Goal: Information Seeking & Learning: Check status

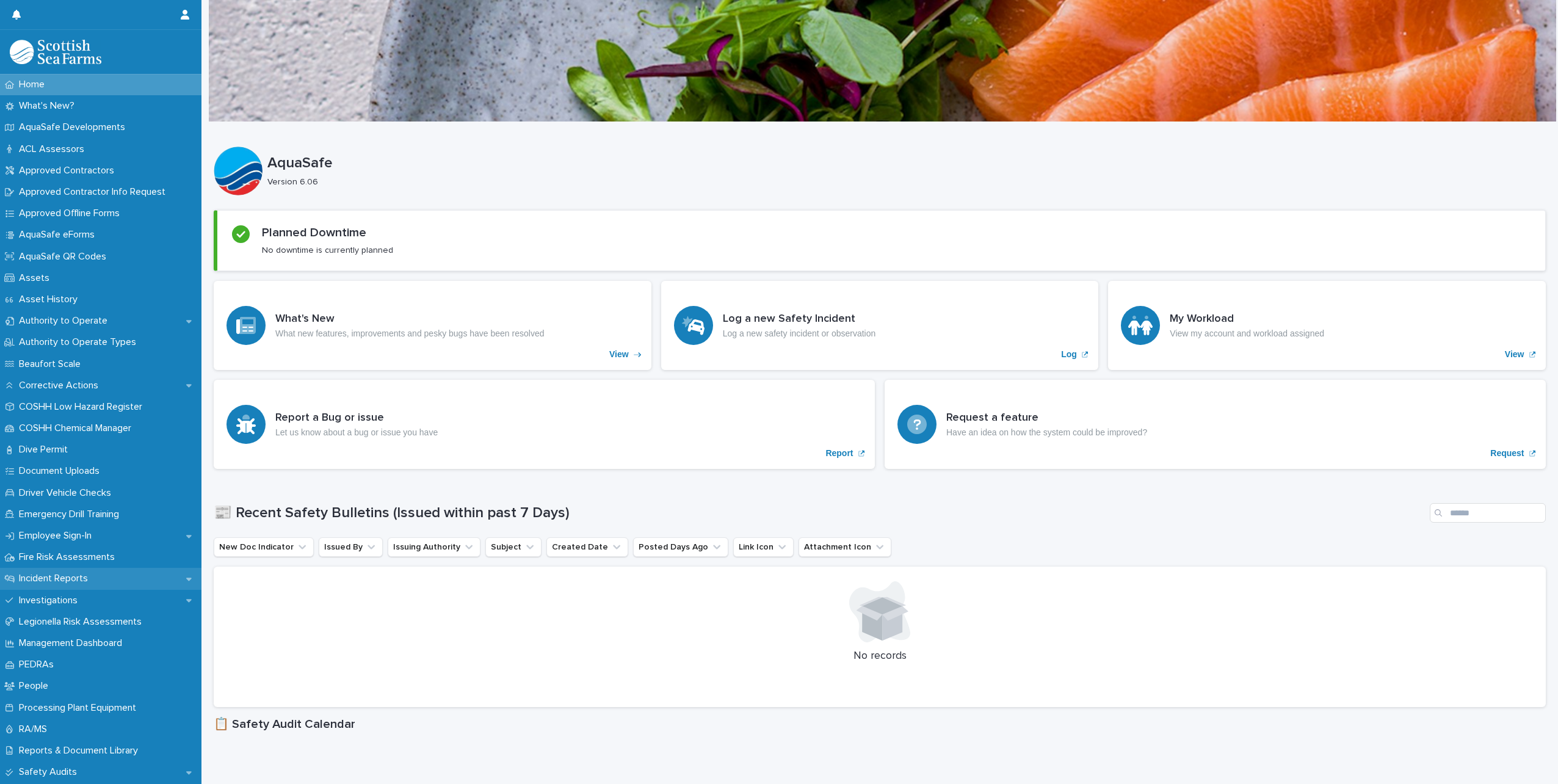
click at [65, 577] on p "Incident Reports" at bounding box center [55, 578] width 83 height 12
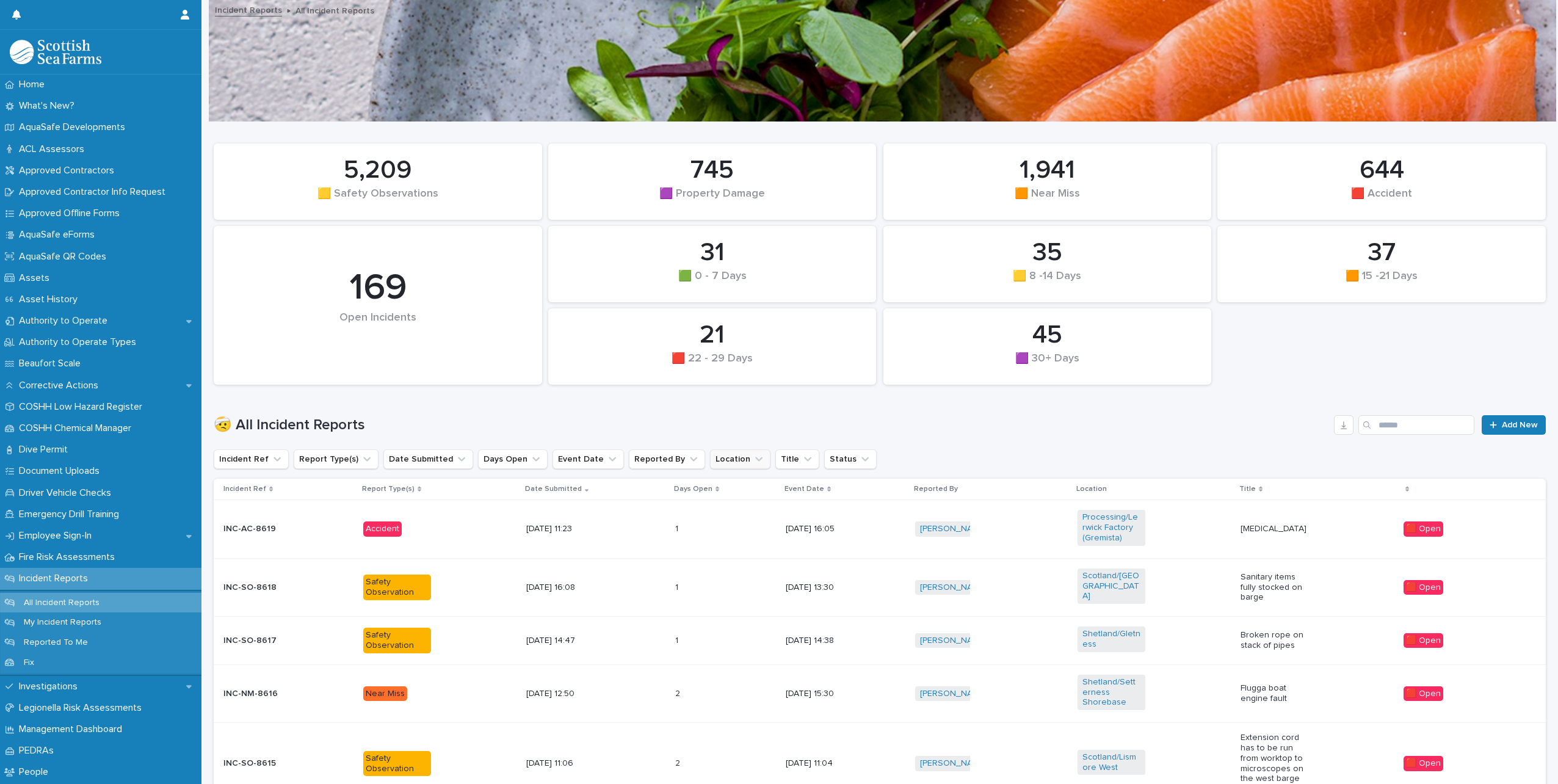
click at [756, 459] on icon "Location" at bounding box center [759, 459] width 7 height 4
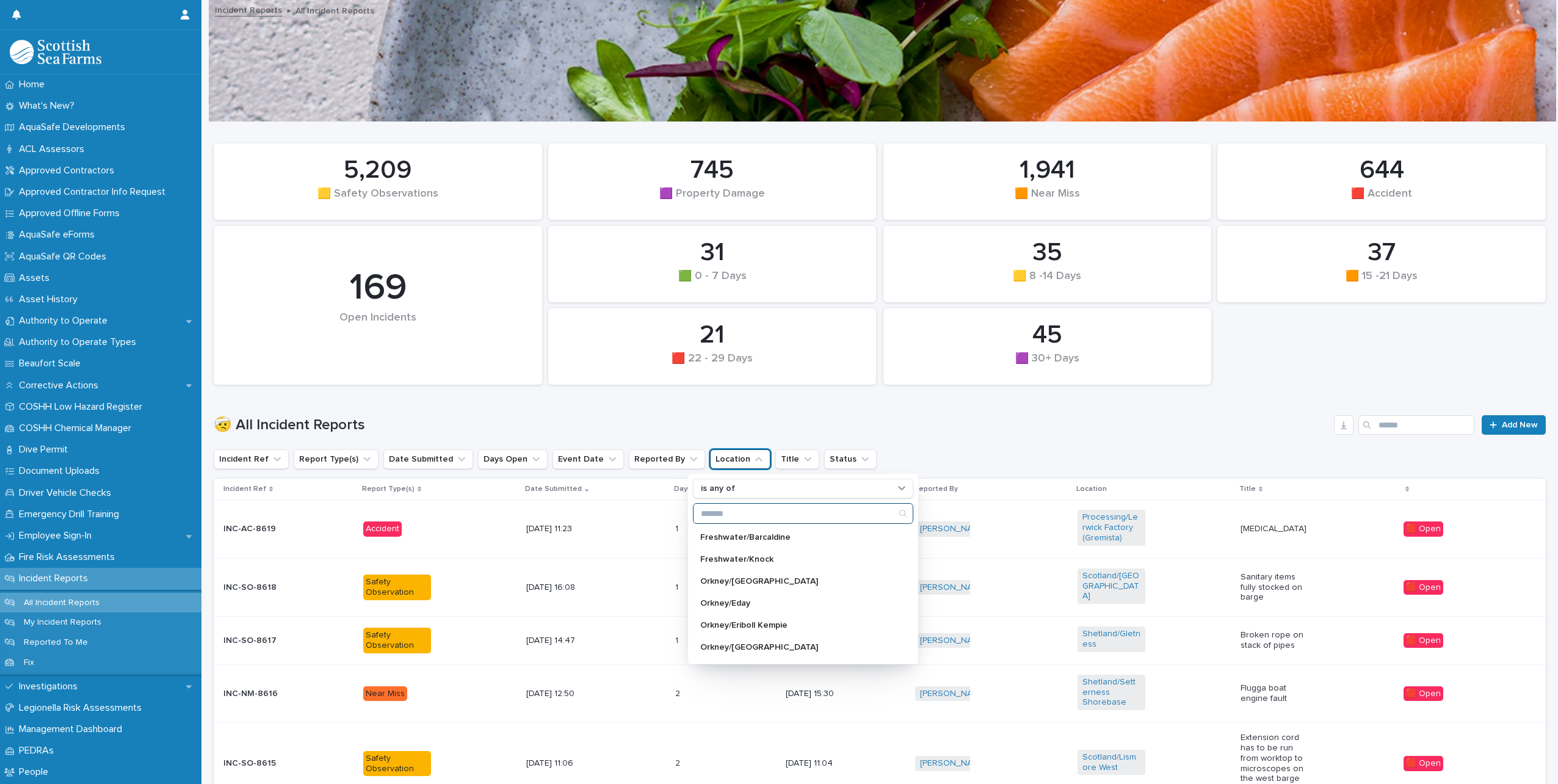
click at [827, 515] on input "Search" at bounding box center [802, 514] width 219 height 20
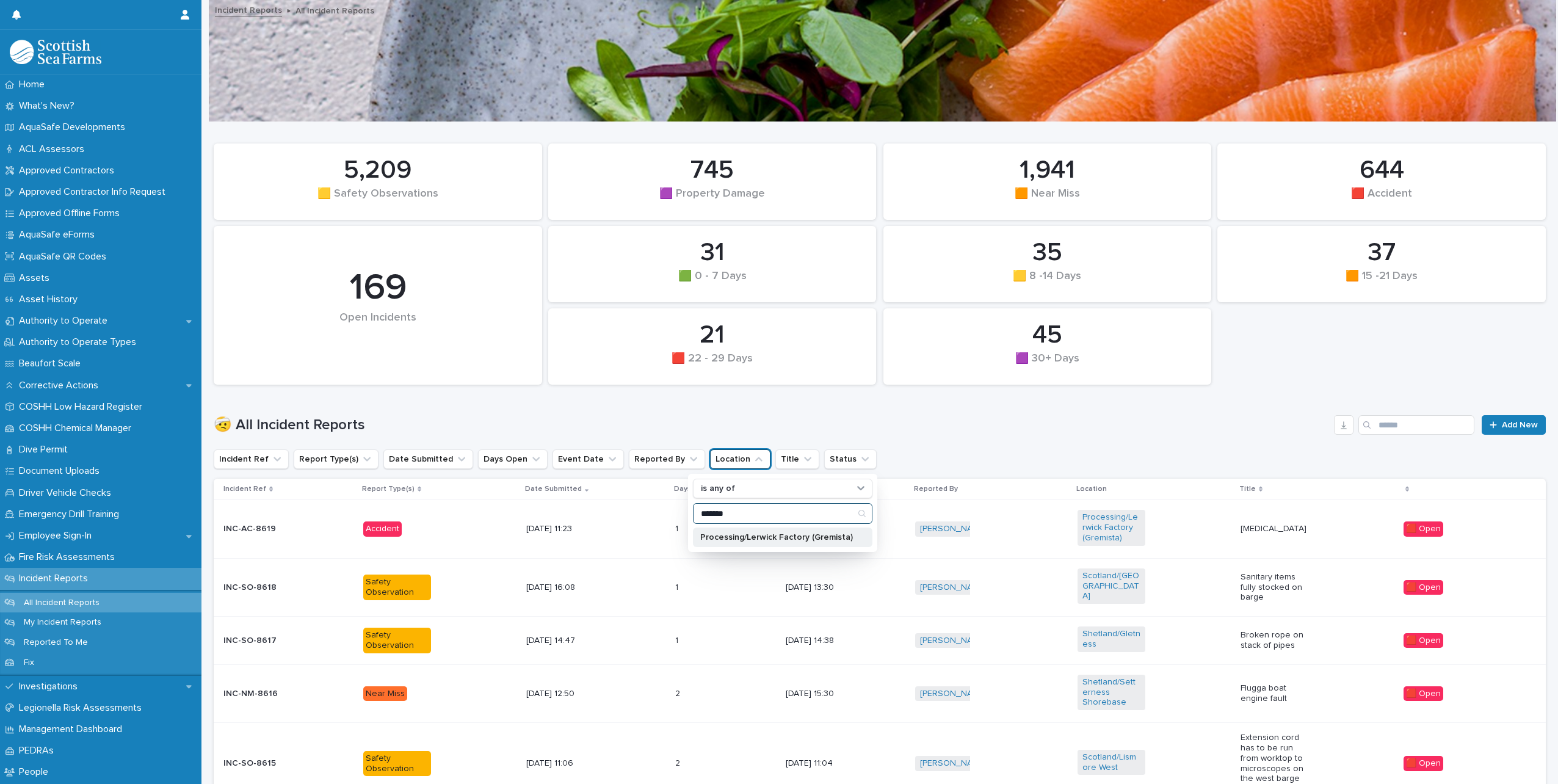
type input "*******"
click at [812, 540] on p "Processing/Lerwick Factory (Gremista)" at bounding box center [777, 537] width 153 height 9
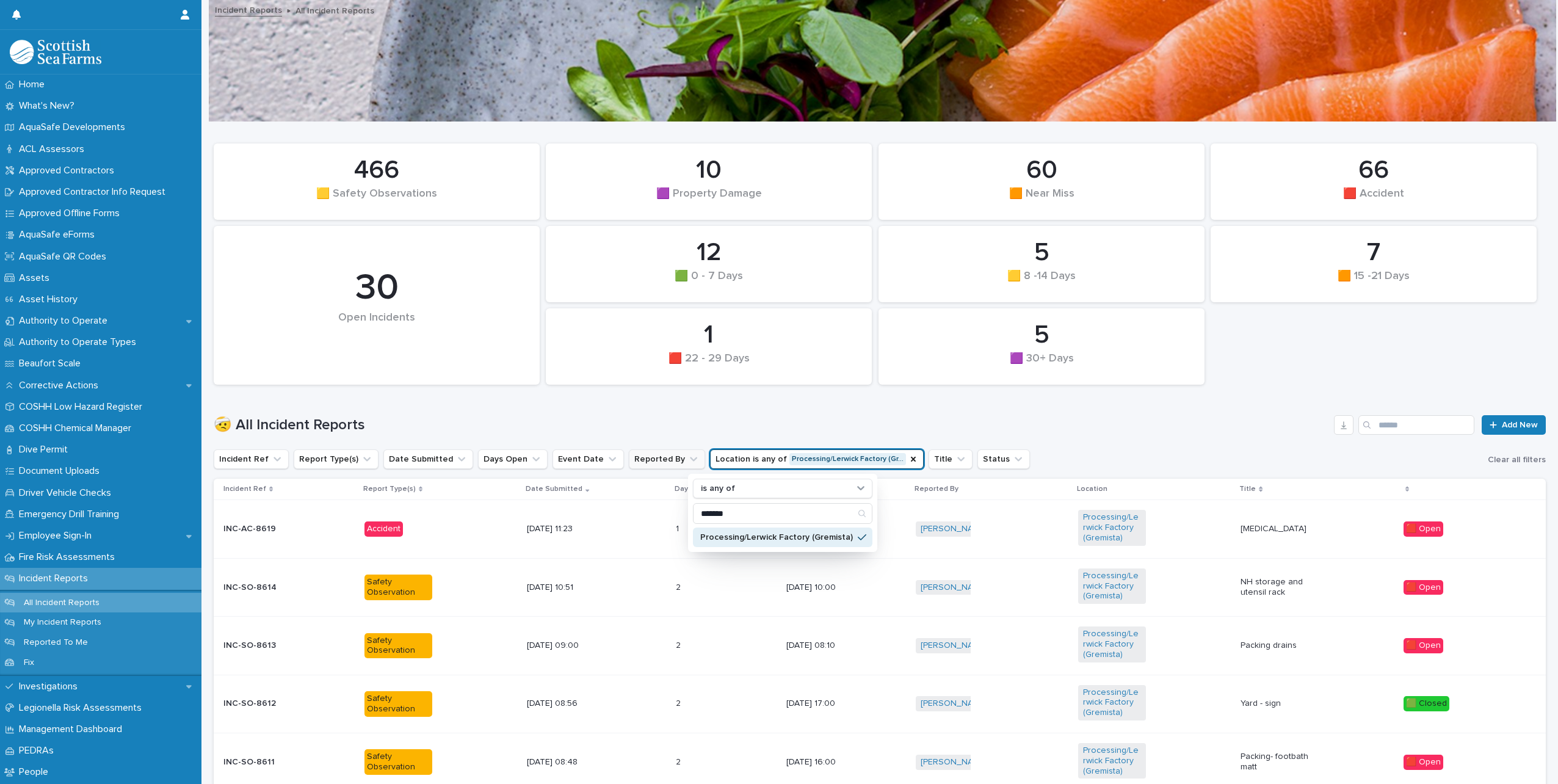
click at [690, 457] on icon "Reported By" at bounding box center [693, 459] width 7 height 4
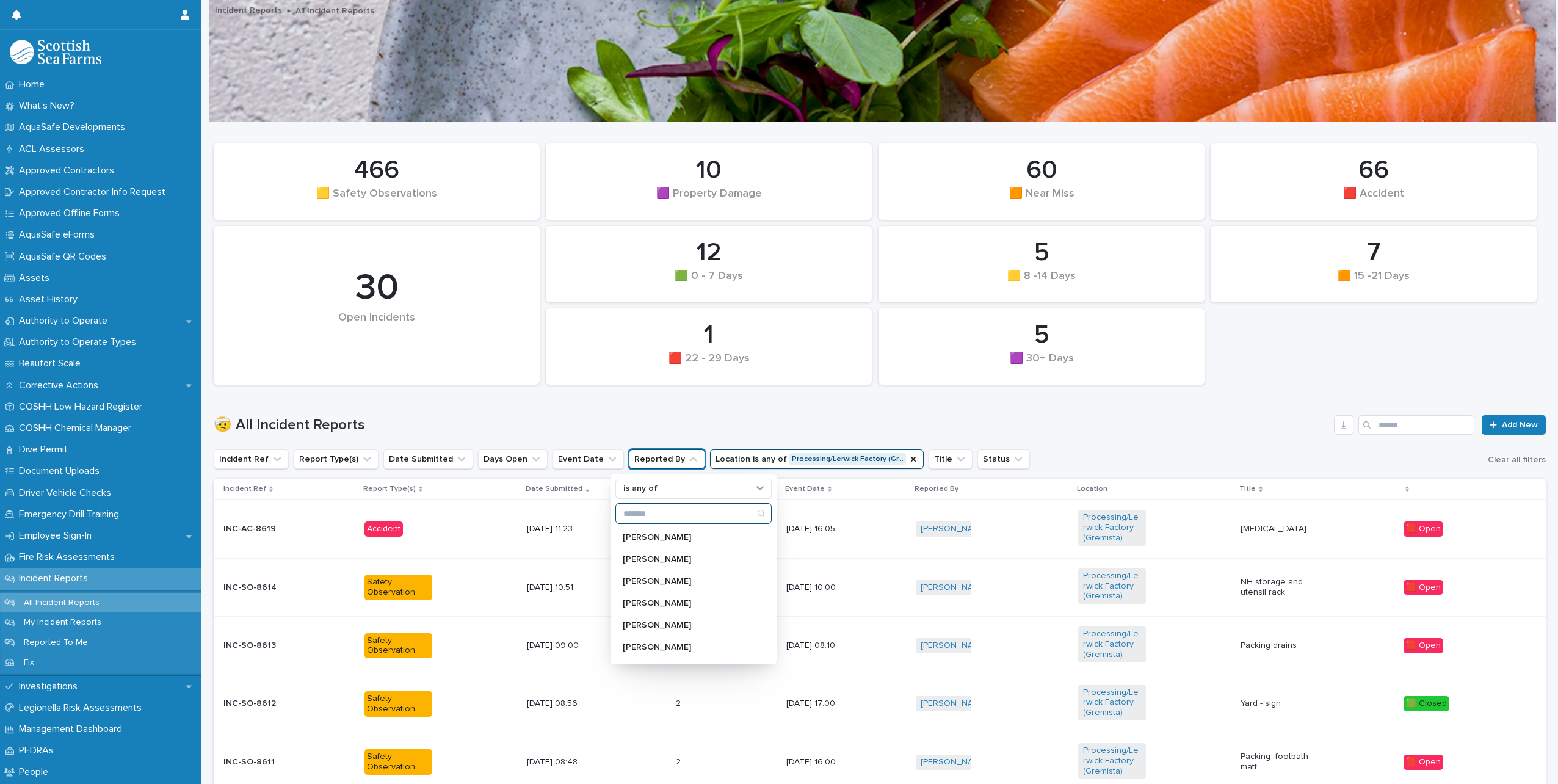
click at [656, 510] on input "Search" at bounding box center [693, 514] width 156 height 20
type input "***"
click at [667, 537] on p "[PERSON_NAME]" at bounding box center [687, 537] width 130 height 9
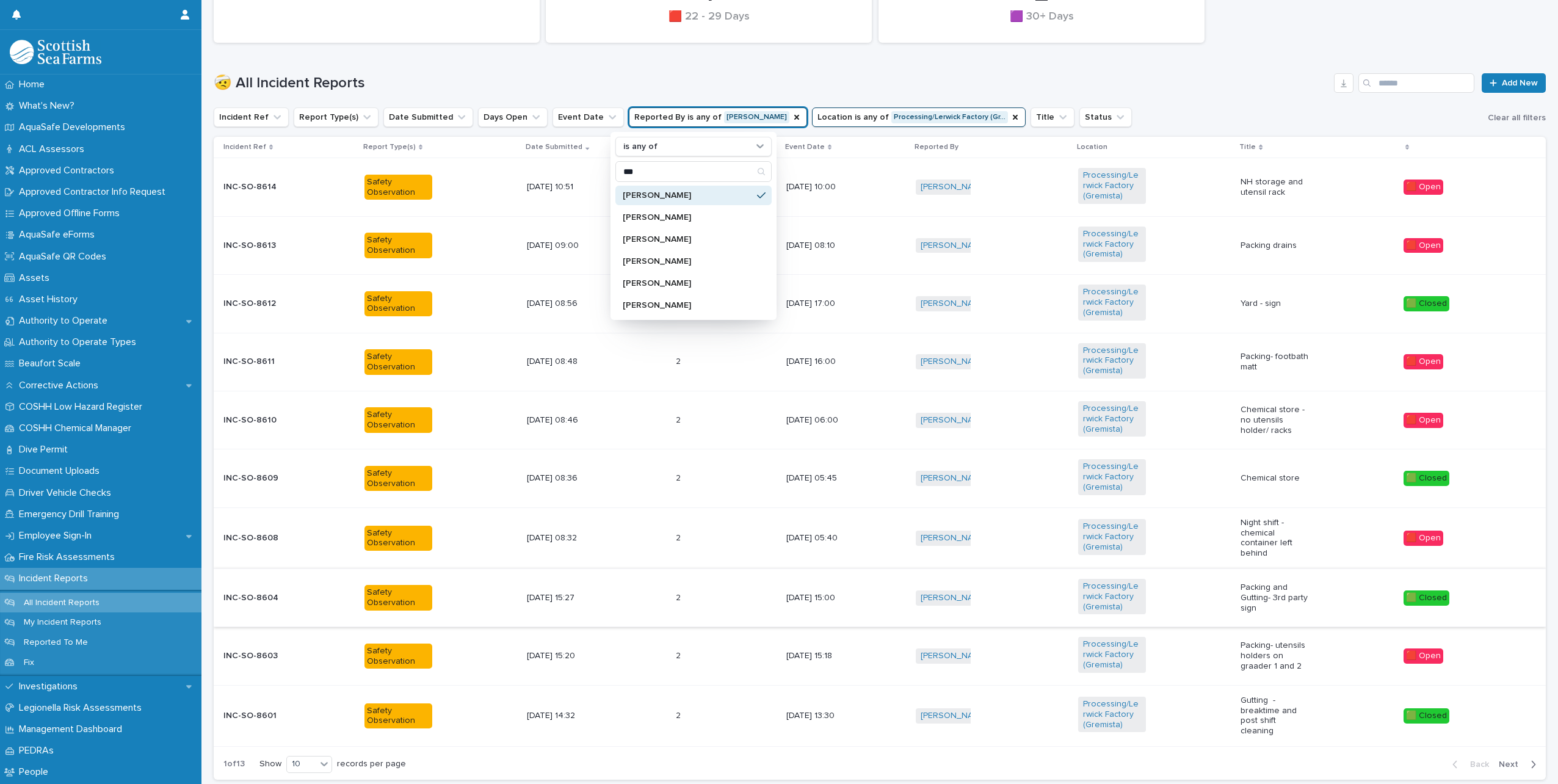
scroll to position [366, 0]
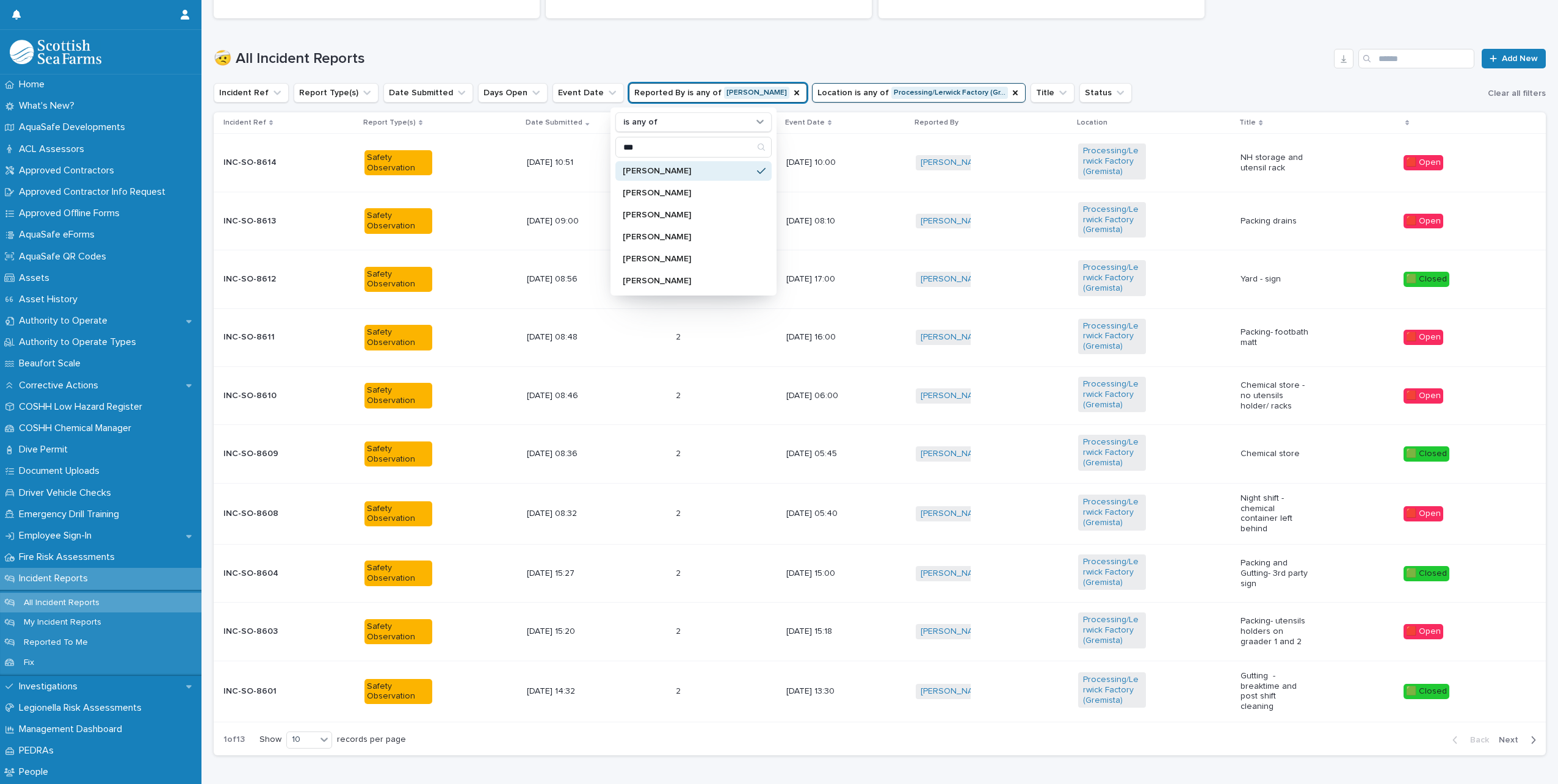
click at [1516, 737] on span "Next" at bounding box center [1511, 739] width 27 height 9
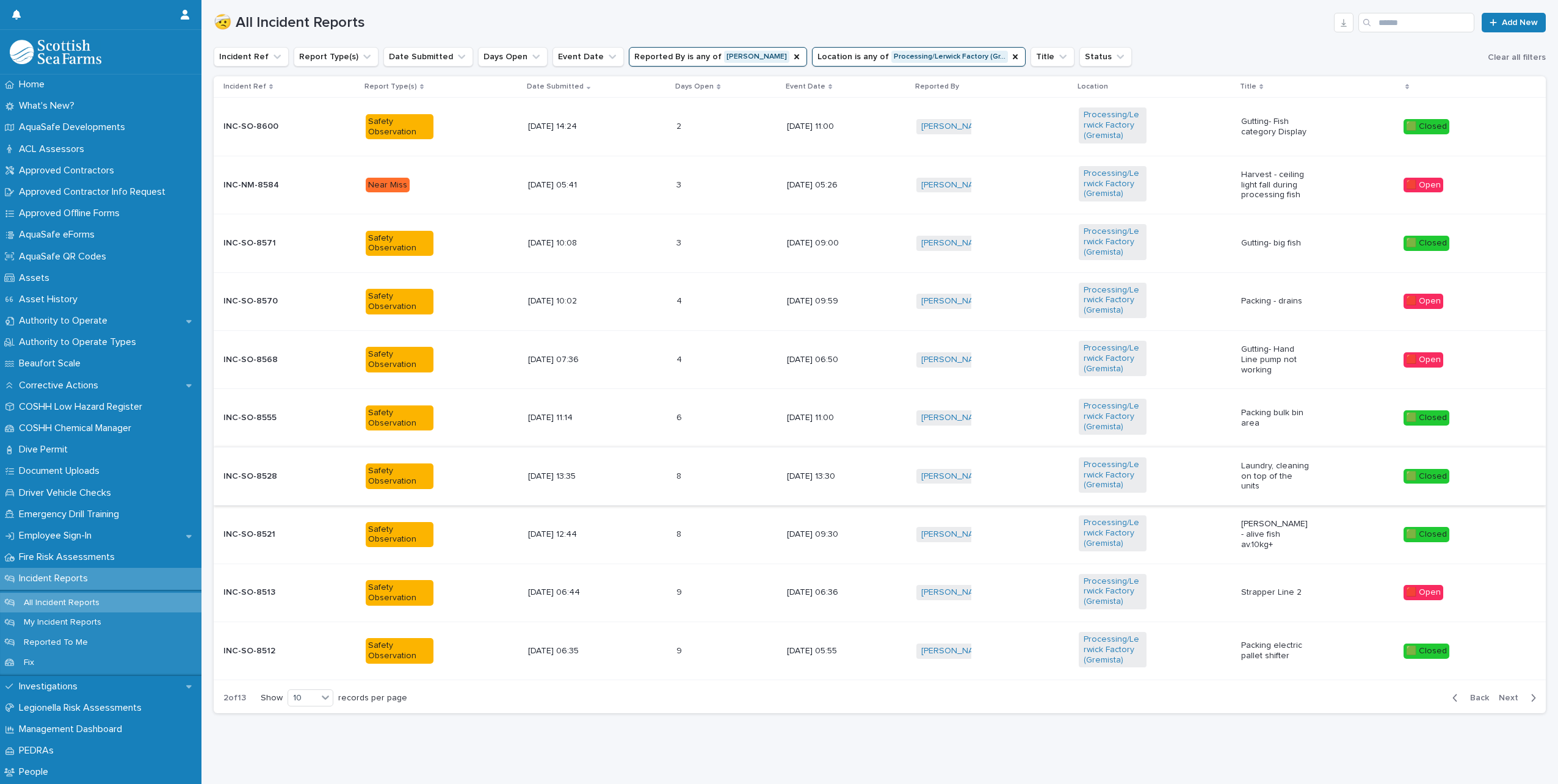
scroll to position [411, 0]
click at [1513, 693] on span "Next" at bounding box center [1511, 697] width 27 height 9
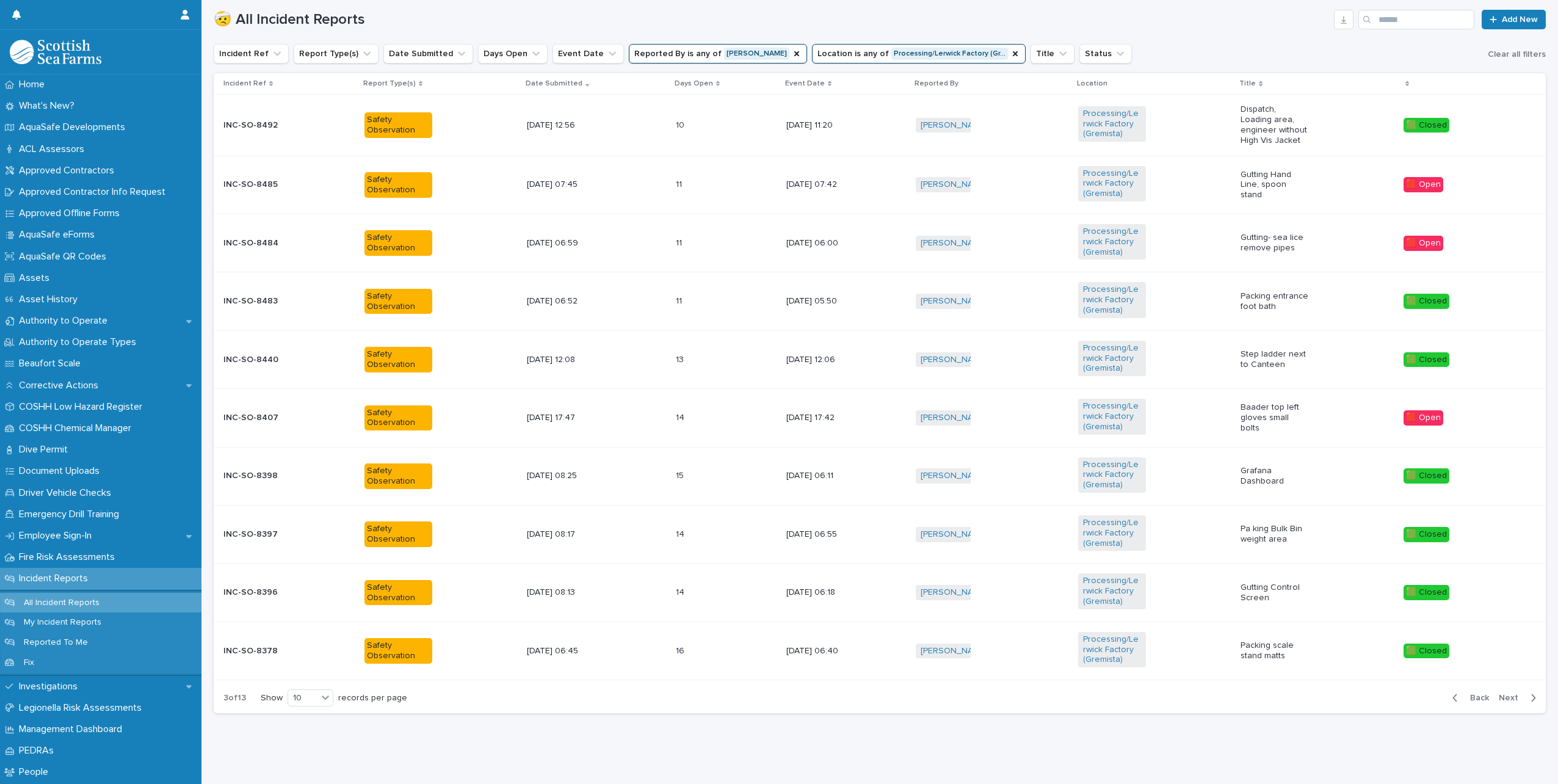
scroll to position [413, 0]
click at [296, 116] on div "INC-SO-8492" at bounding box center [289, 126] width 132 height 20
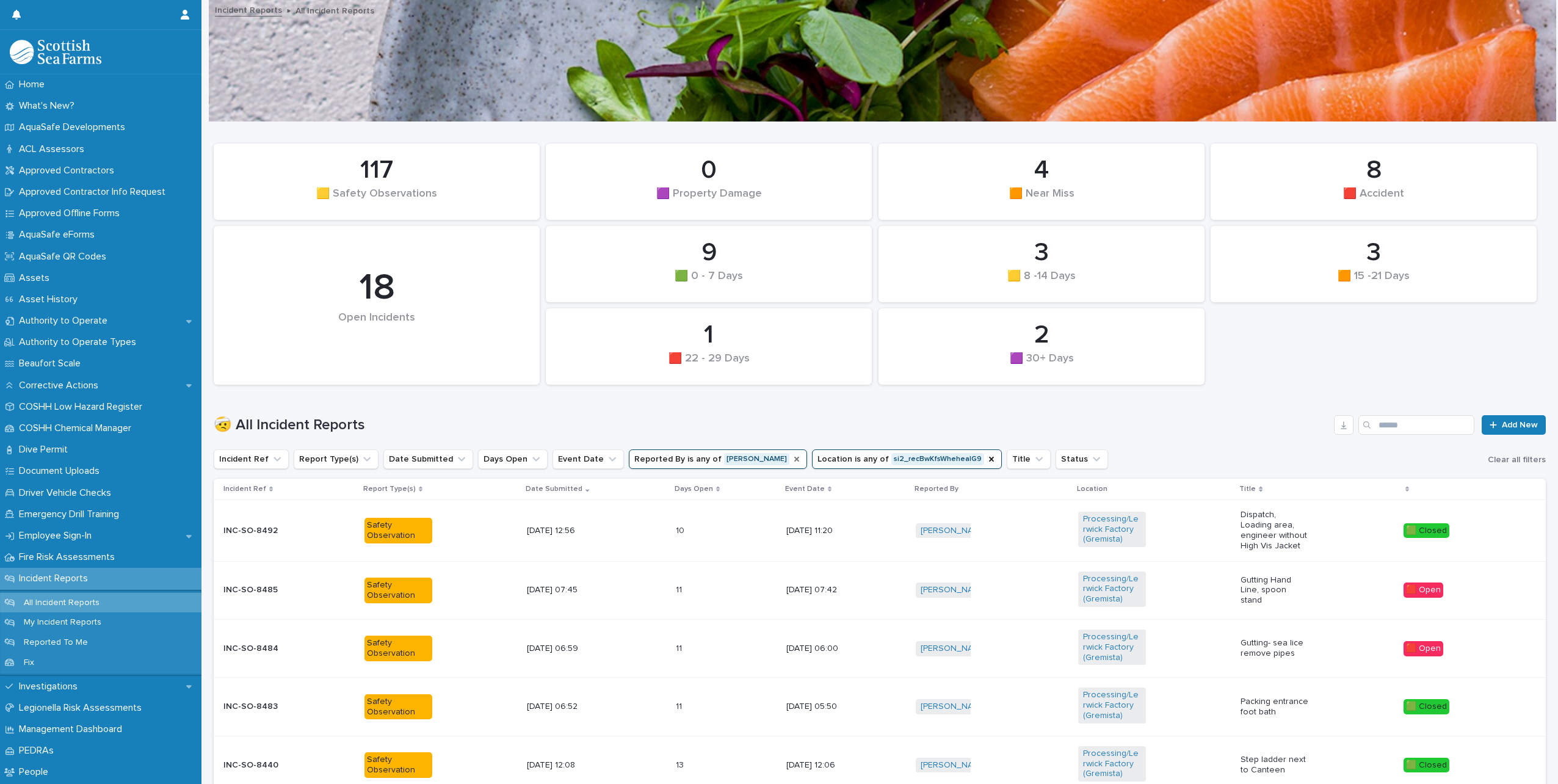
click at [794, 457] on icon "Reported By" at bounding box center [796, 458] width 5 height 5
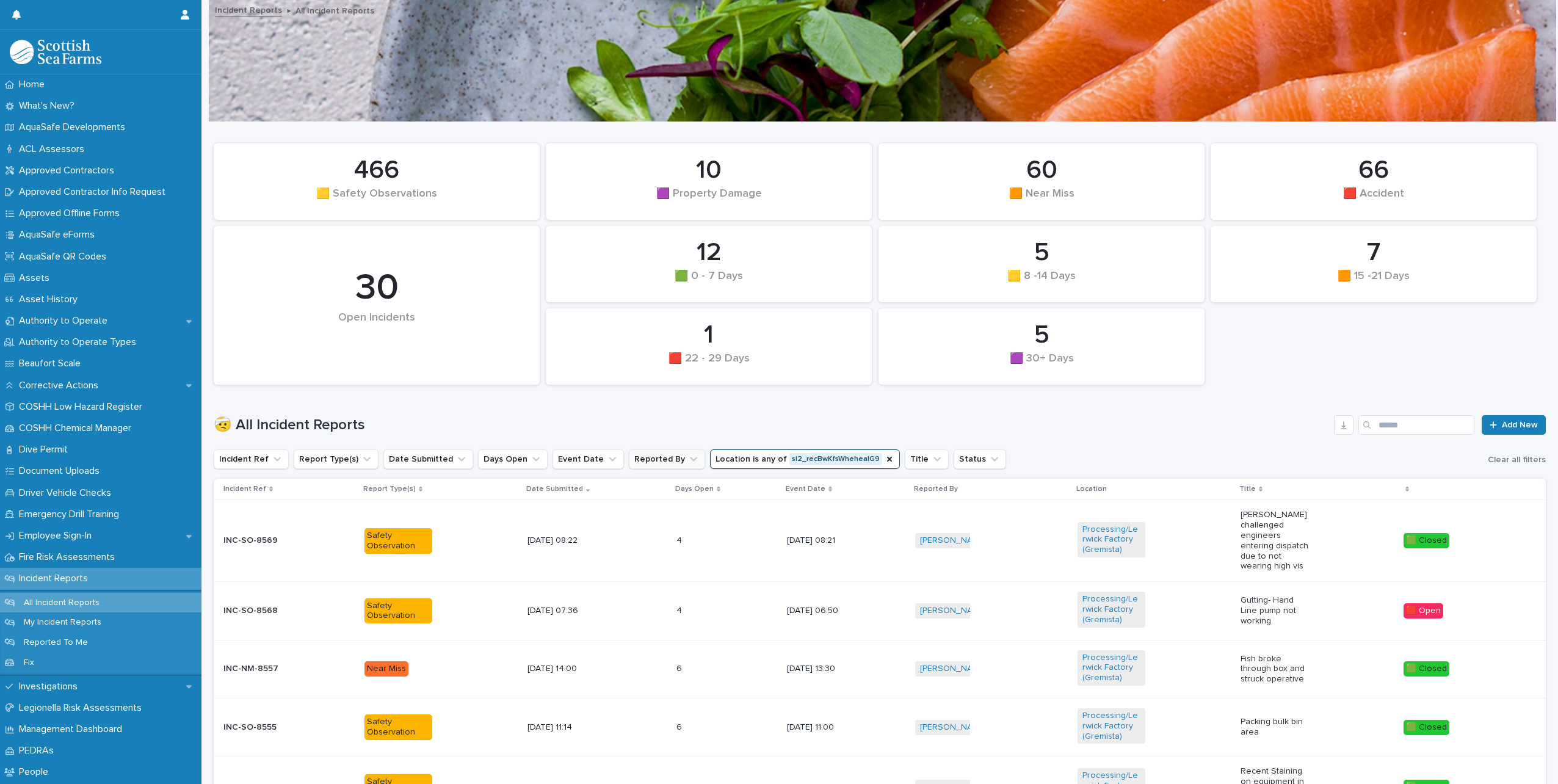
click at [687, 458] on icon "Reported By" at bounding box center [693, 458] width 12 height 12
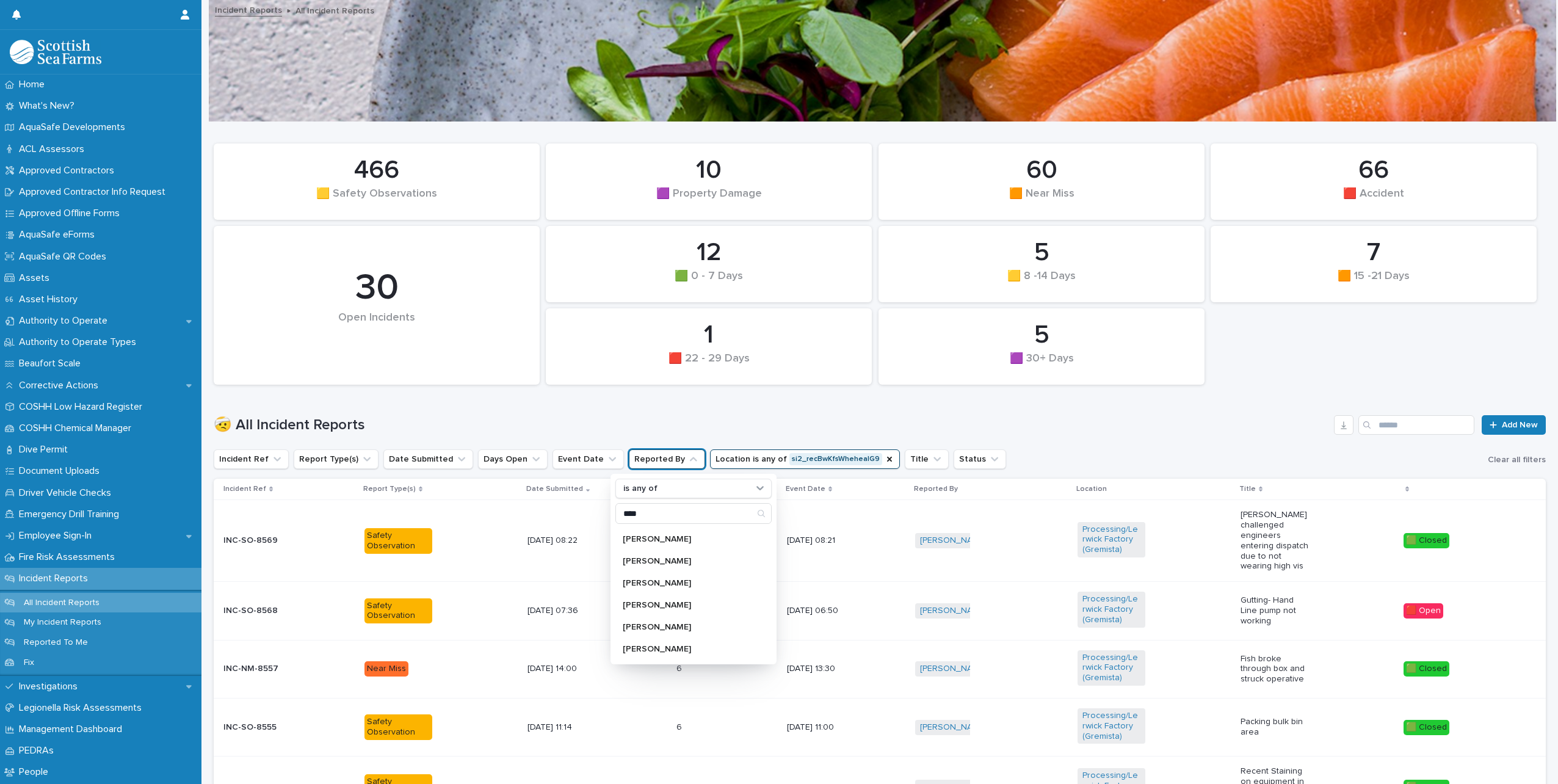
scroll to position [305, 0]
type input "****"
click at [682, 605] on p "[PERSON_NAME]" at bounding box center [687, 605] width 130 height 9
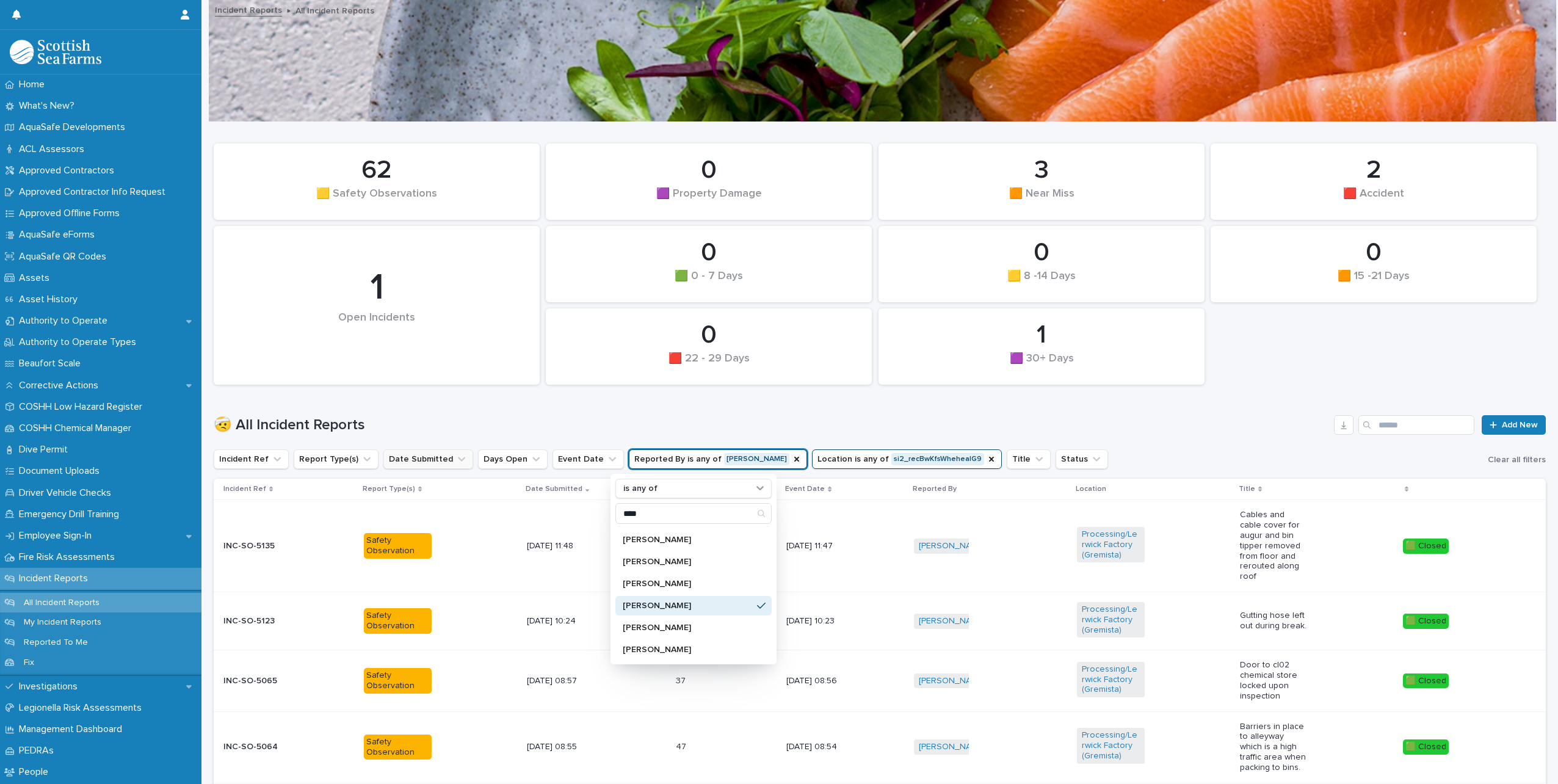
click at [456, 457] on icon "Date Submitted" at bounding box center [462, 458] width 12 height 12
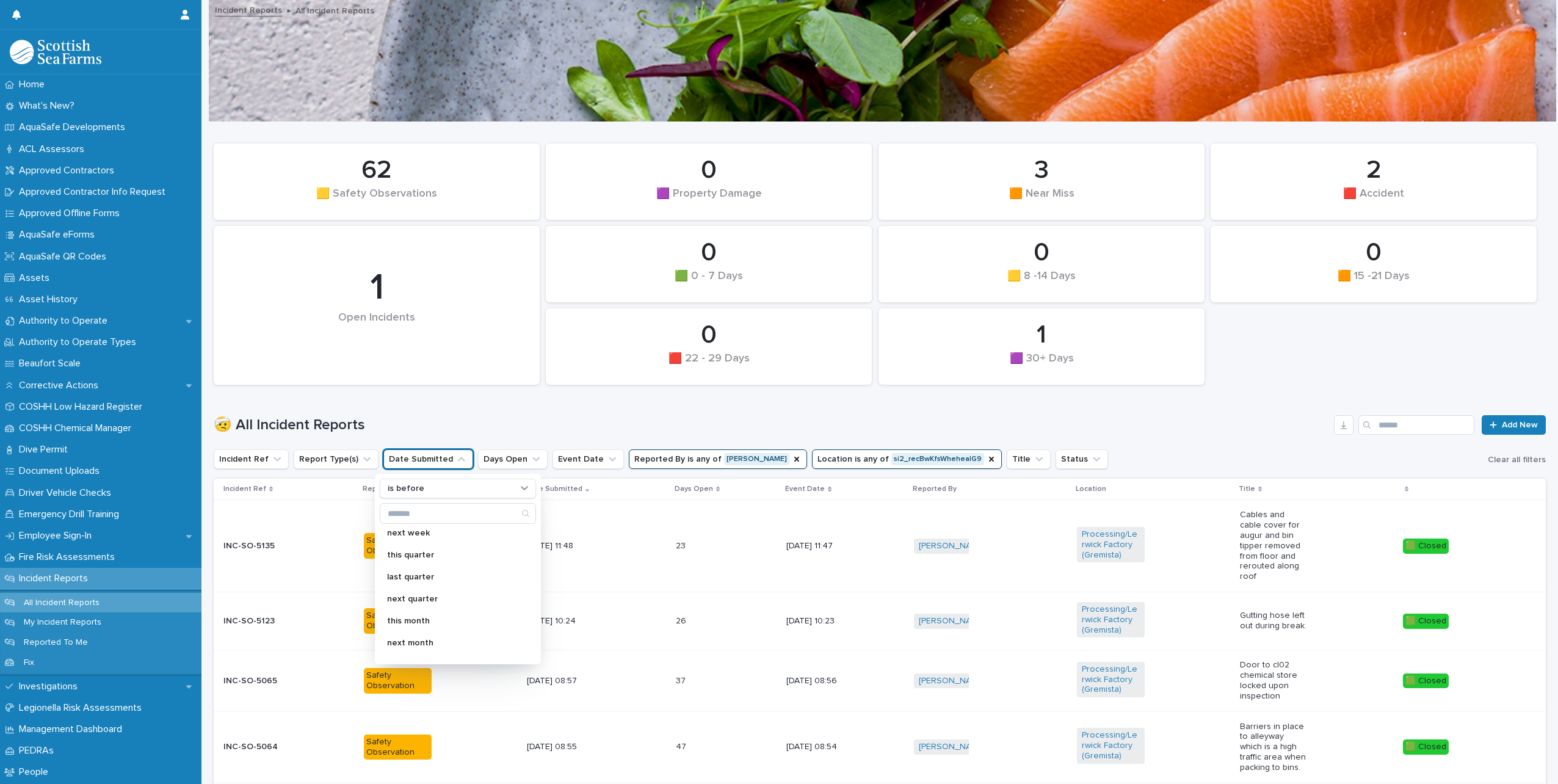
scroll to position [147, 0]
click at [415, 606] on p "this month" at bounding box center [452, 609] width 130 height 9
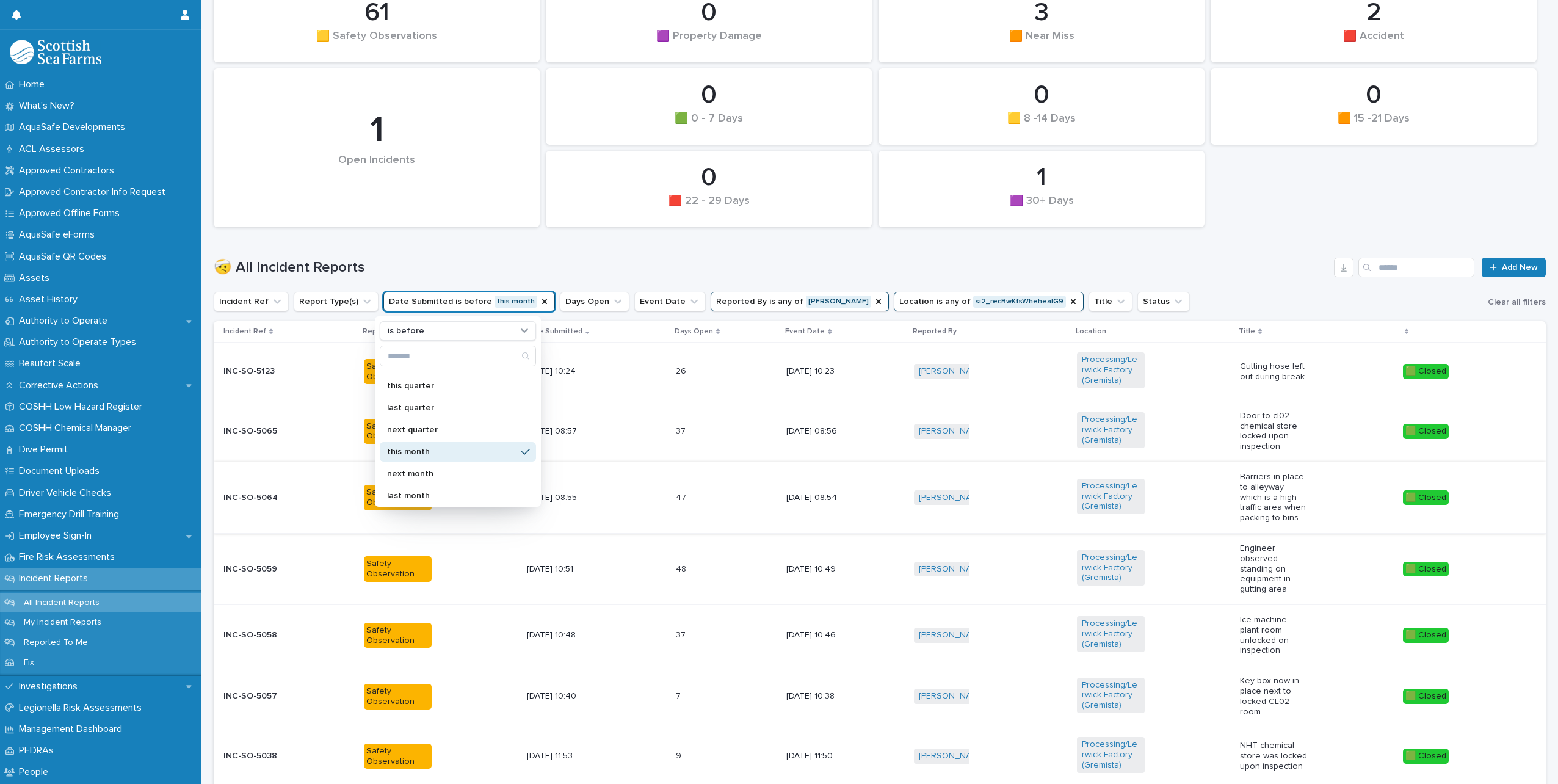
scroll to position [183, 0]
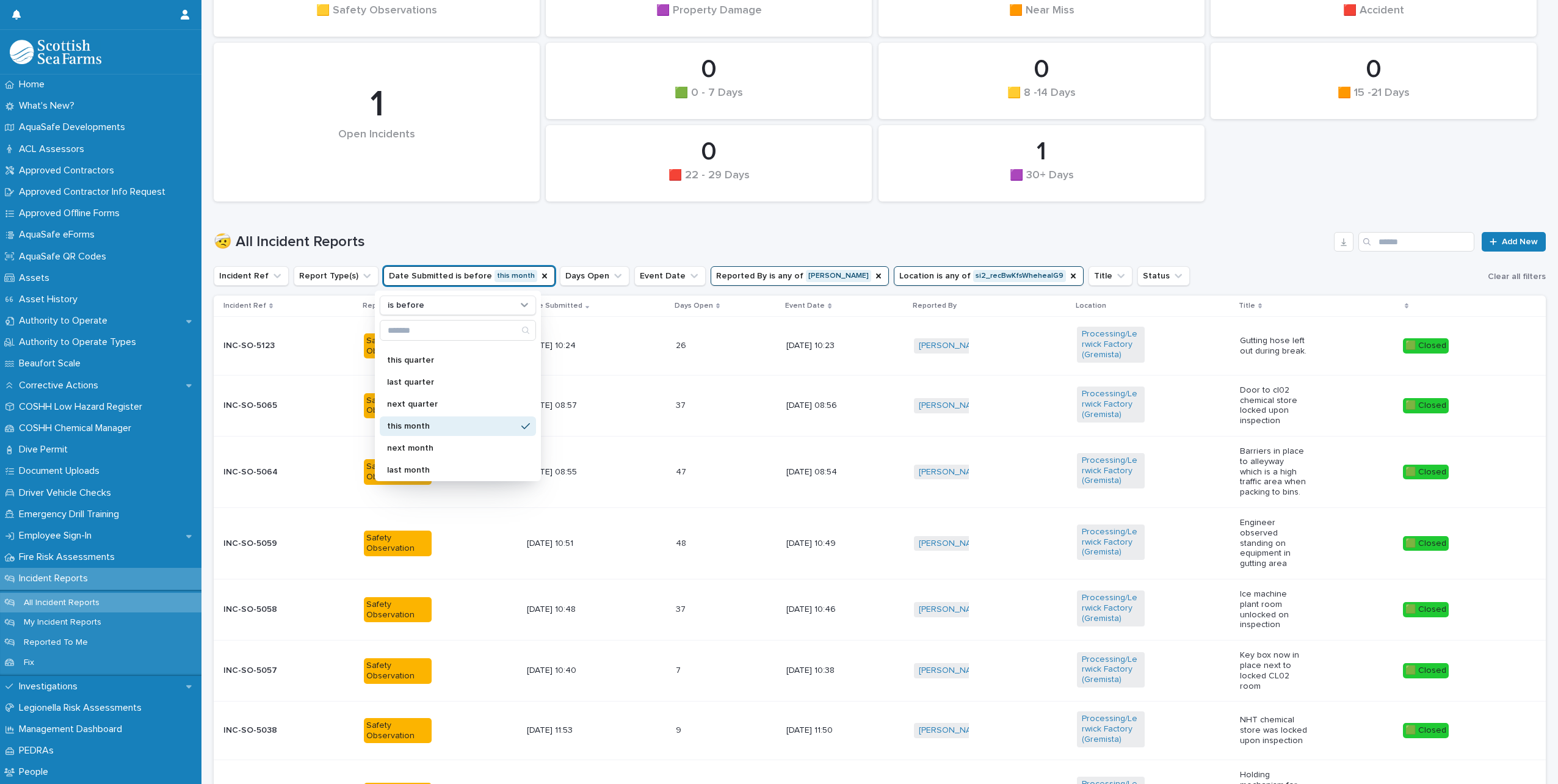
click at [408, 425] on p "this month" at bounding box center [452, 426] width 130 height 9
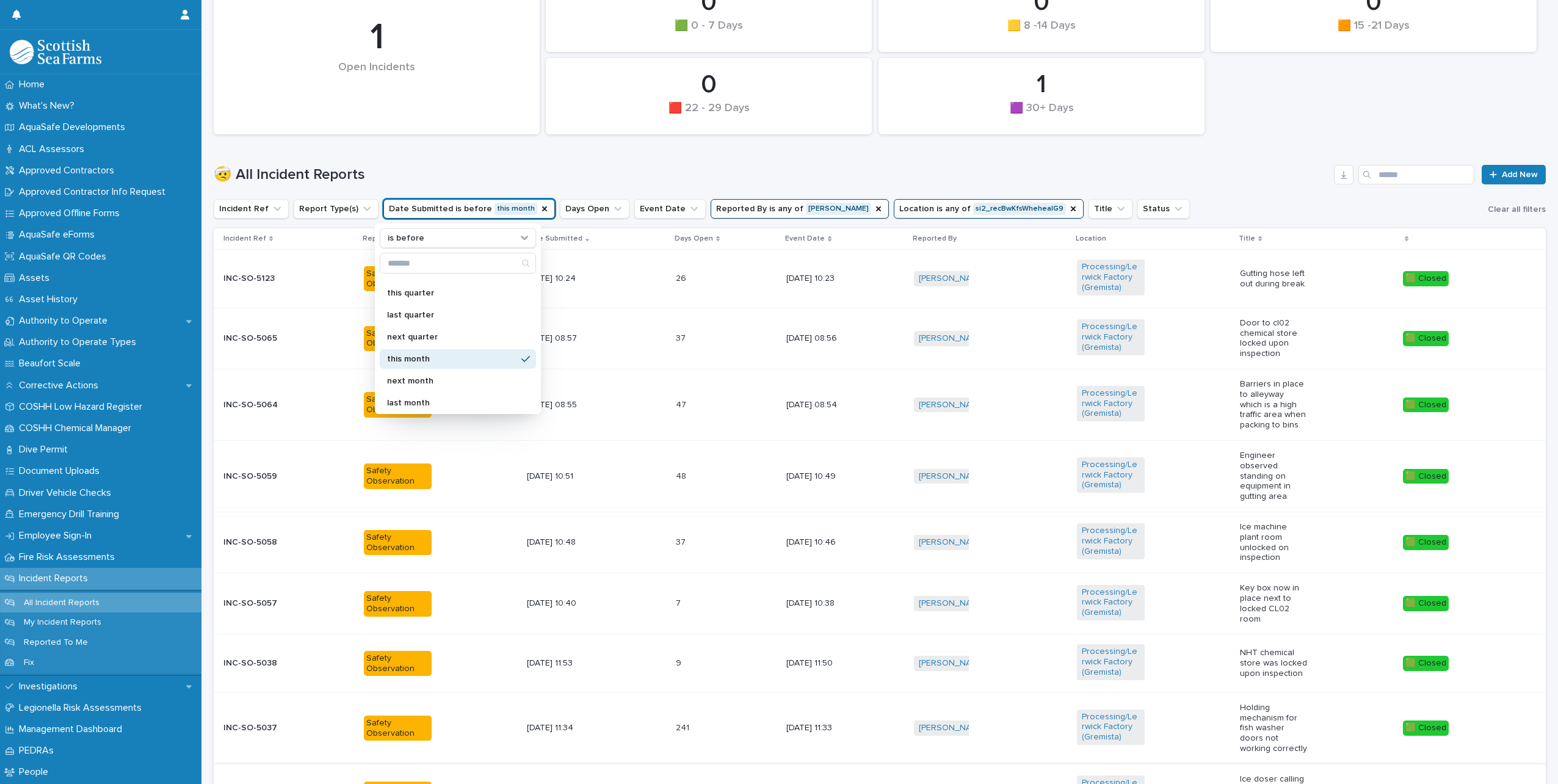
scroll to position [459, 0]
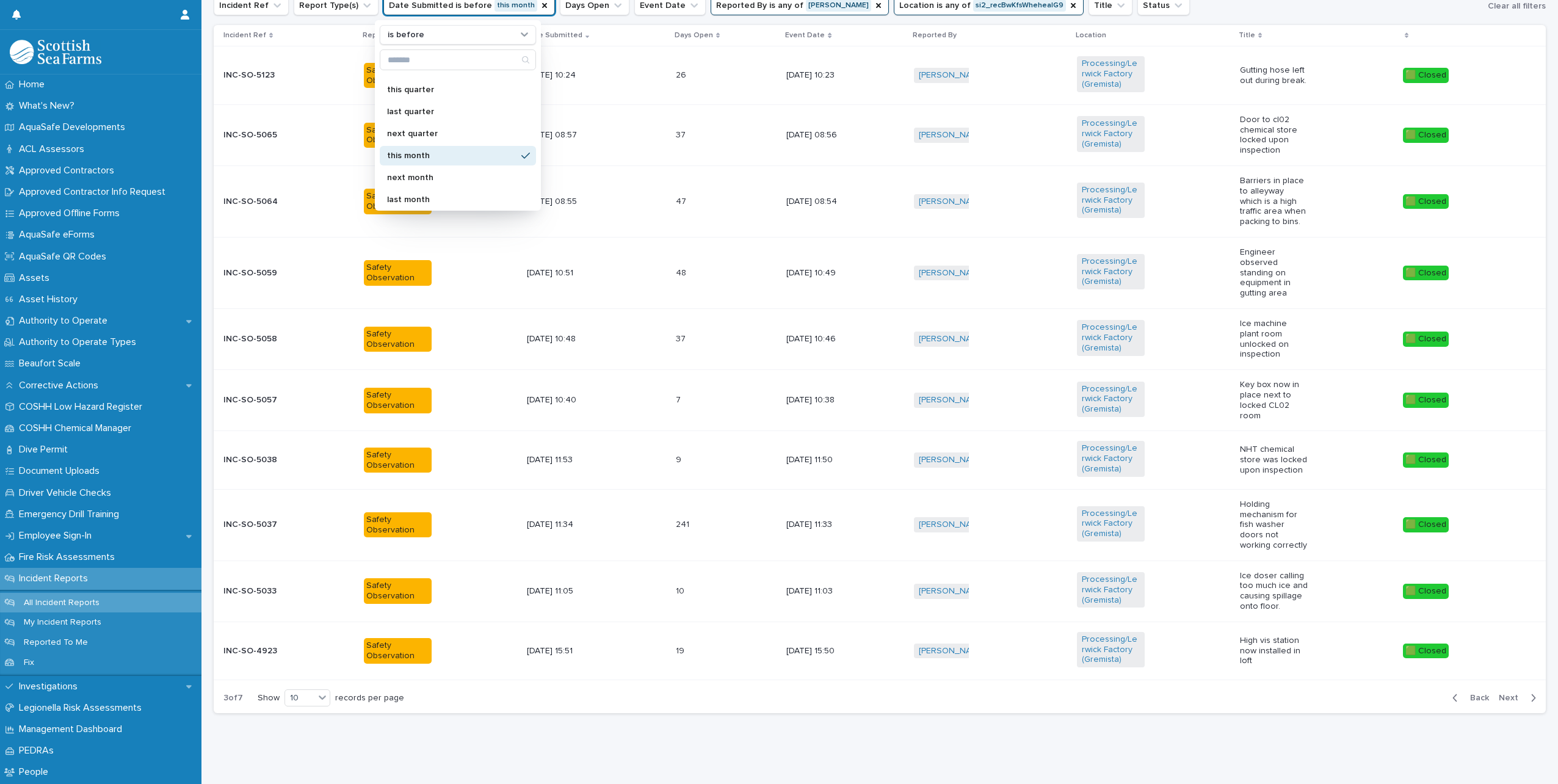
click at [1443, 692] on button "Back" at bounding box center [1469, 697] width 52 height 11
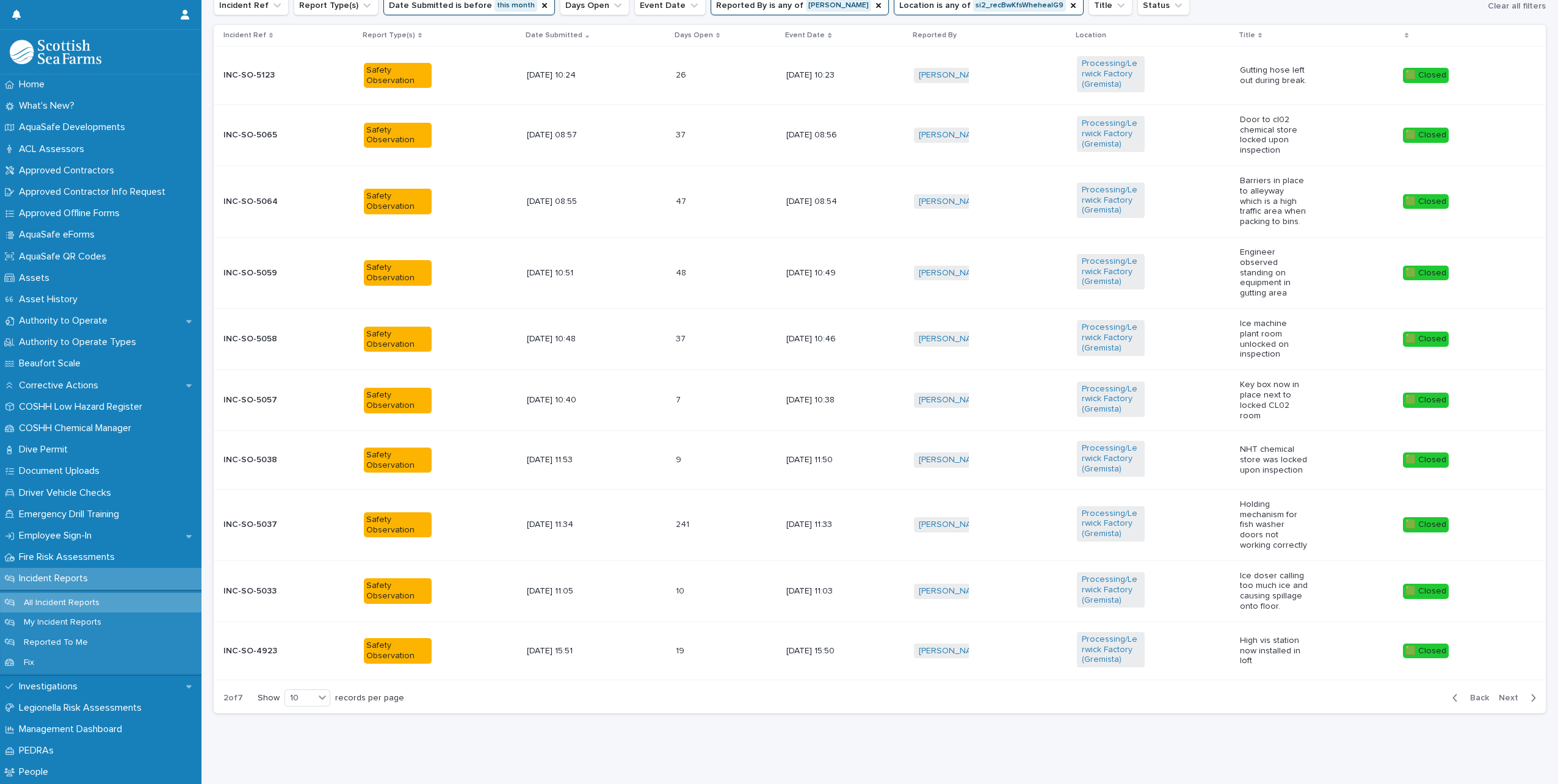
scroll to position [478, 0]
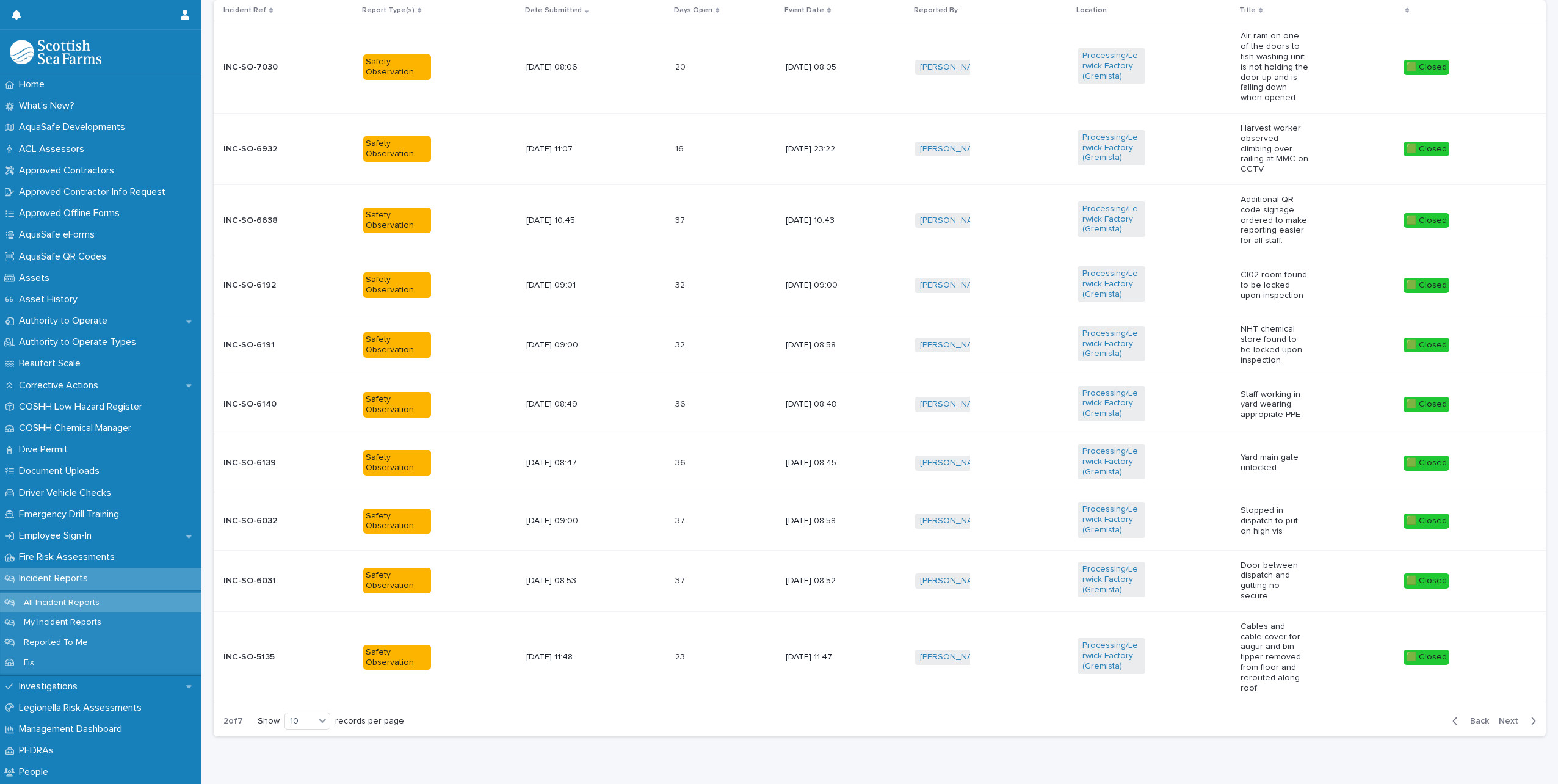
click at [1453, 715] on div "button" at bounding box center [1458, 720] width 10 height 11
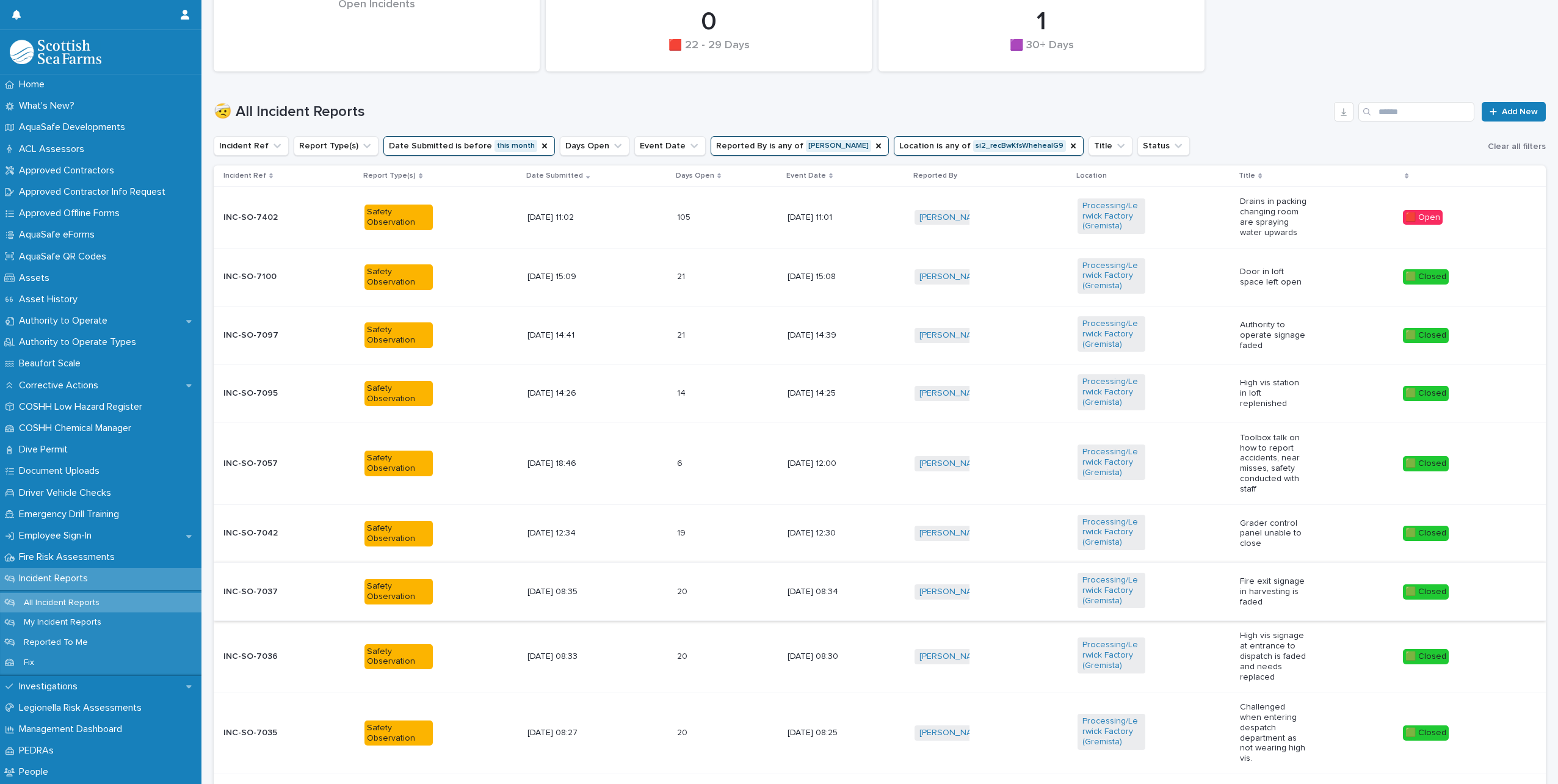
scroll to position [284, 0]
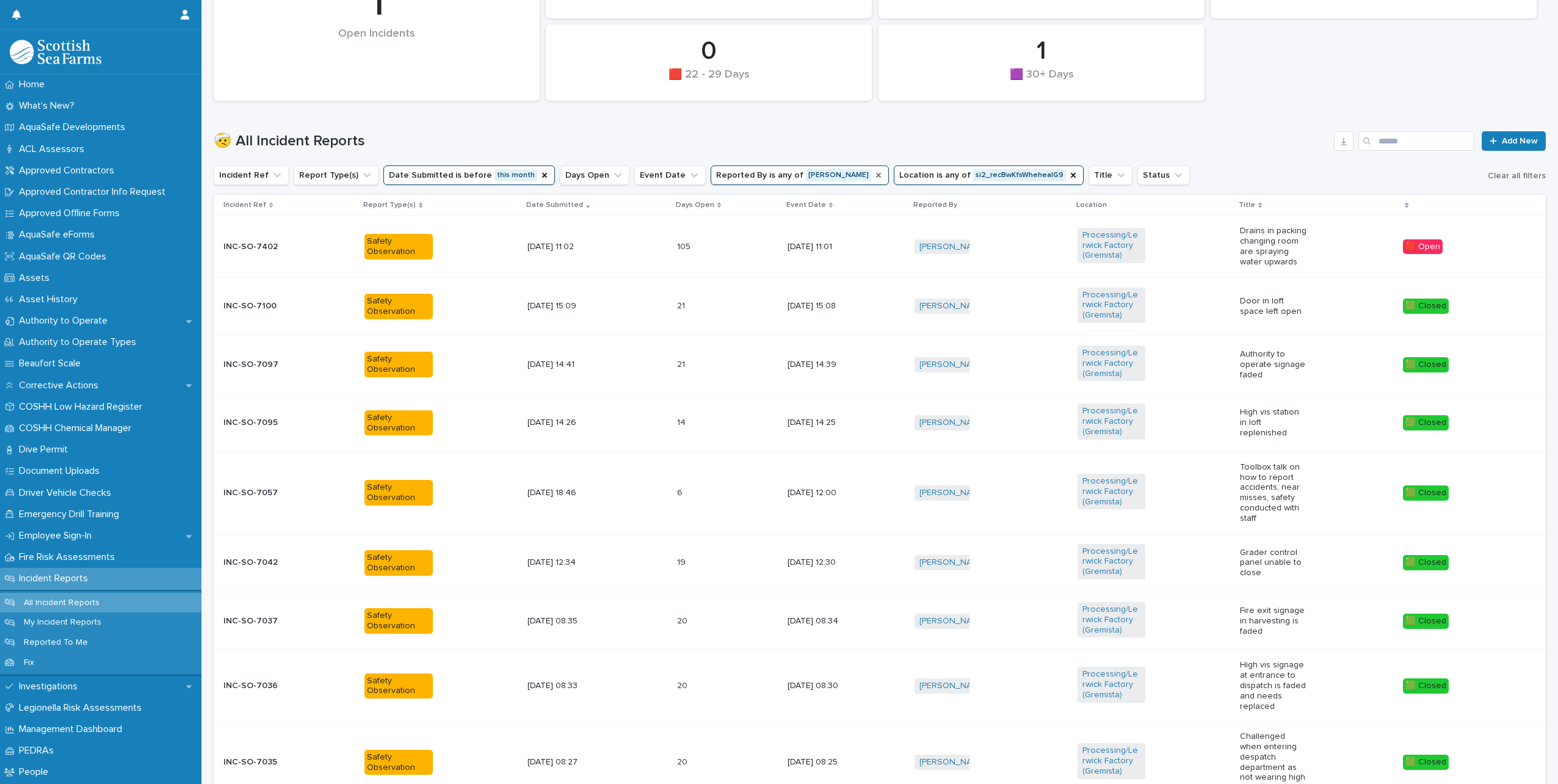
click at [877, 174] on icon "Reported By" at bounding box center [879, 174] width 5 height 5
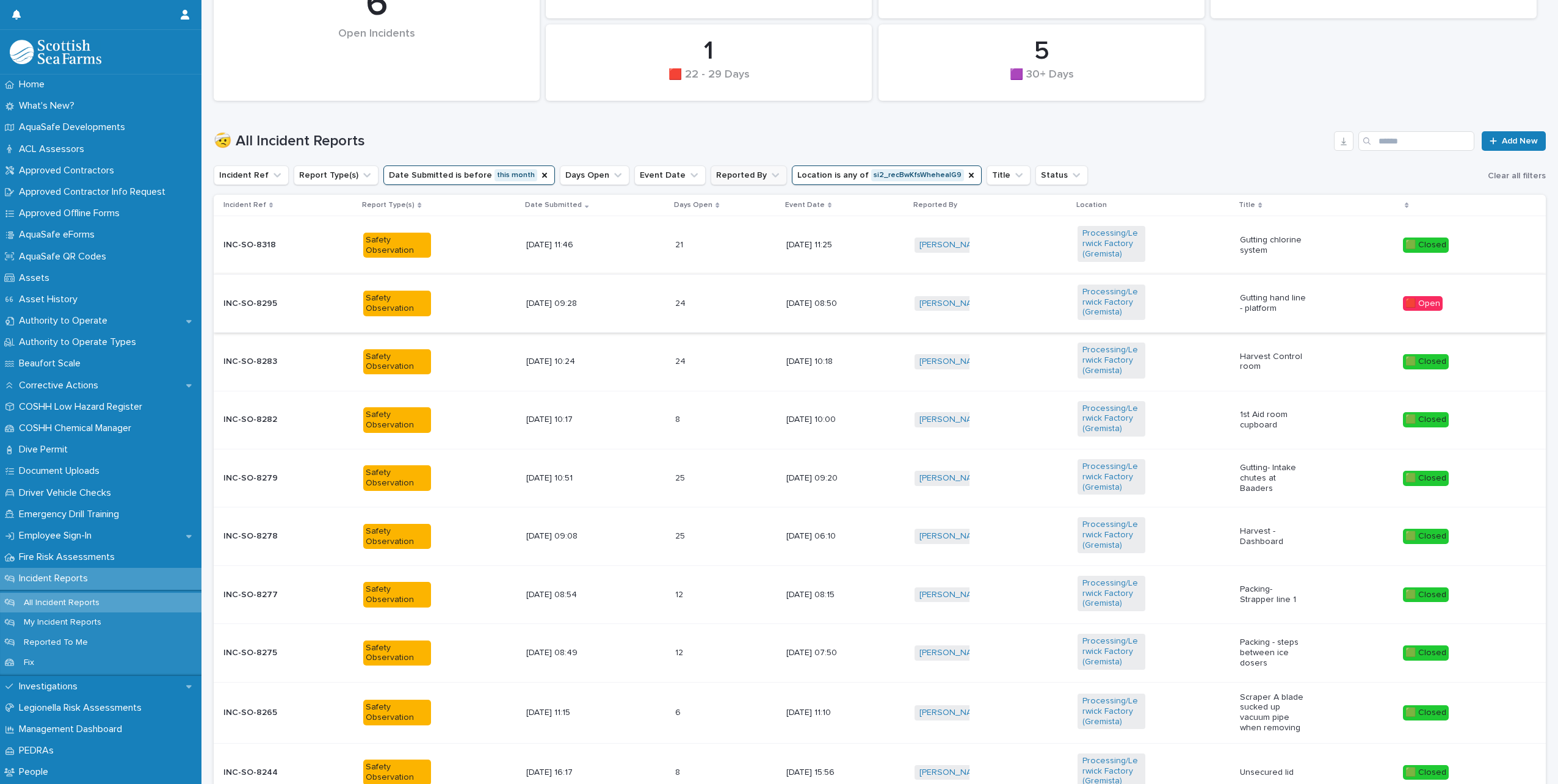
scroll to position [253, 0]
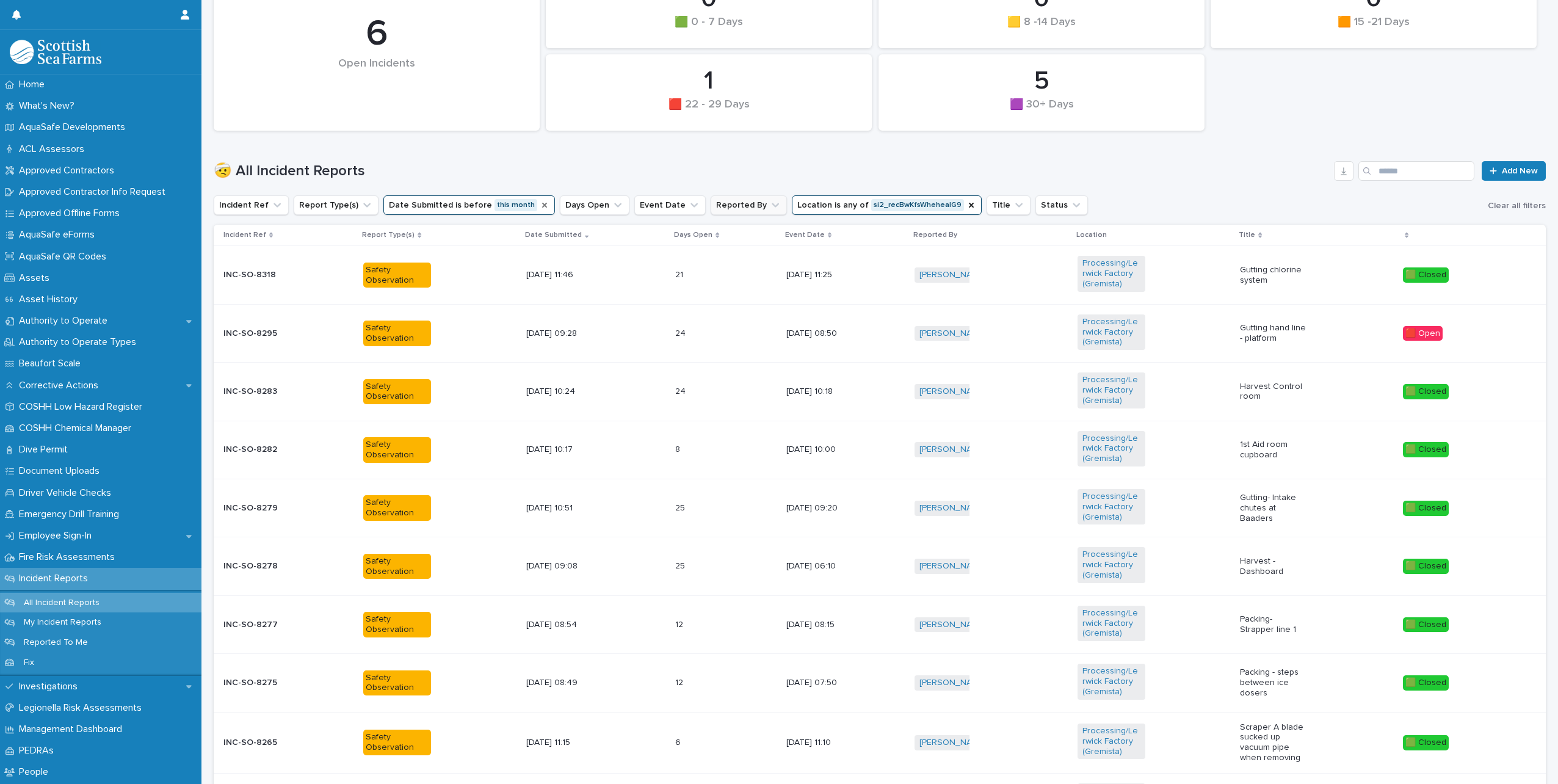
click at [540, 206] on icon "Date Submitted" at bounding box center [545, 205] width 10 height 10
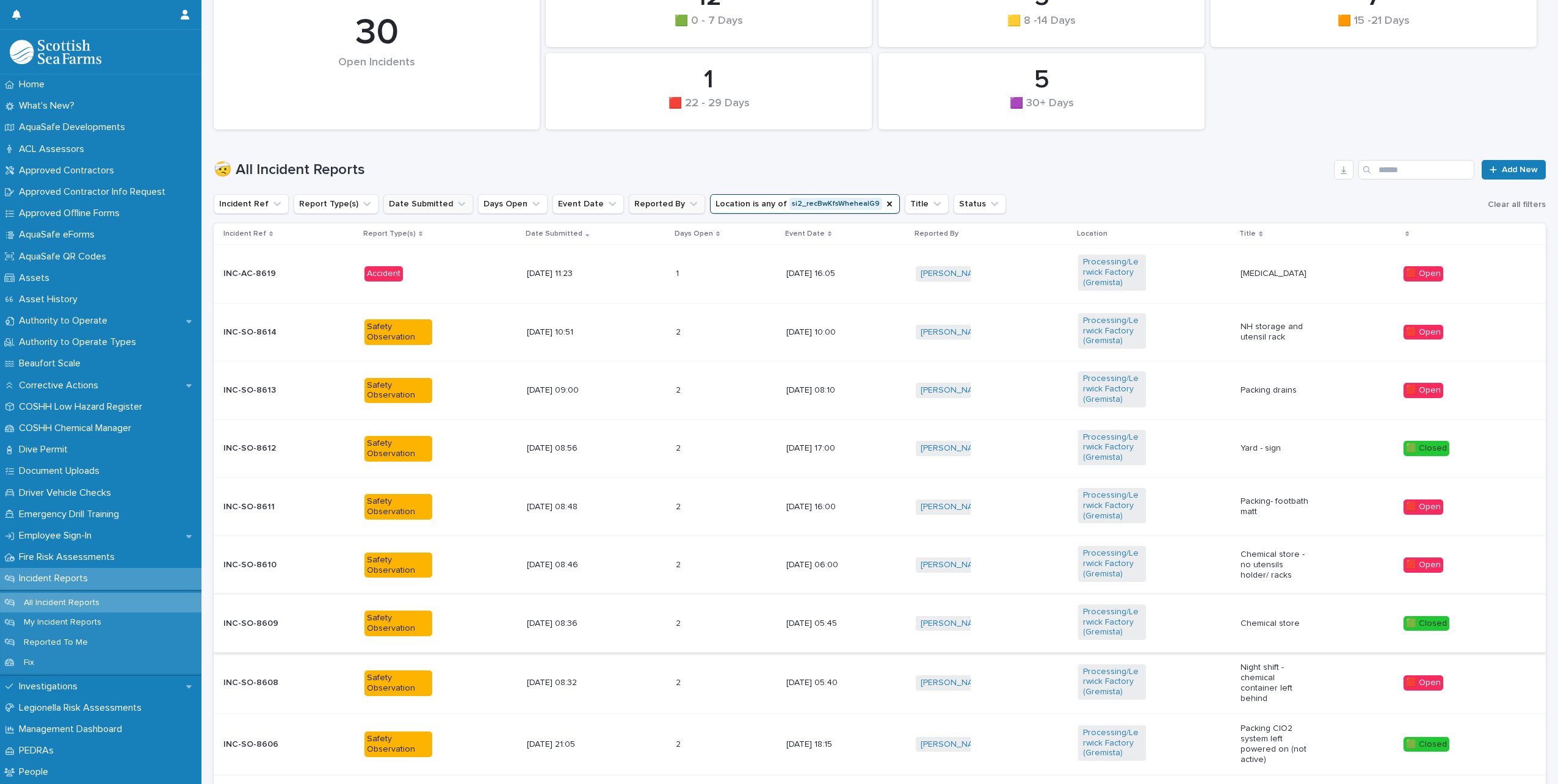
scroll to position [418, 0]
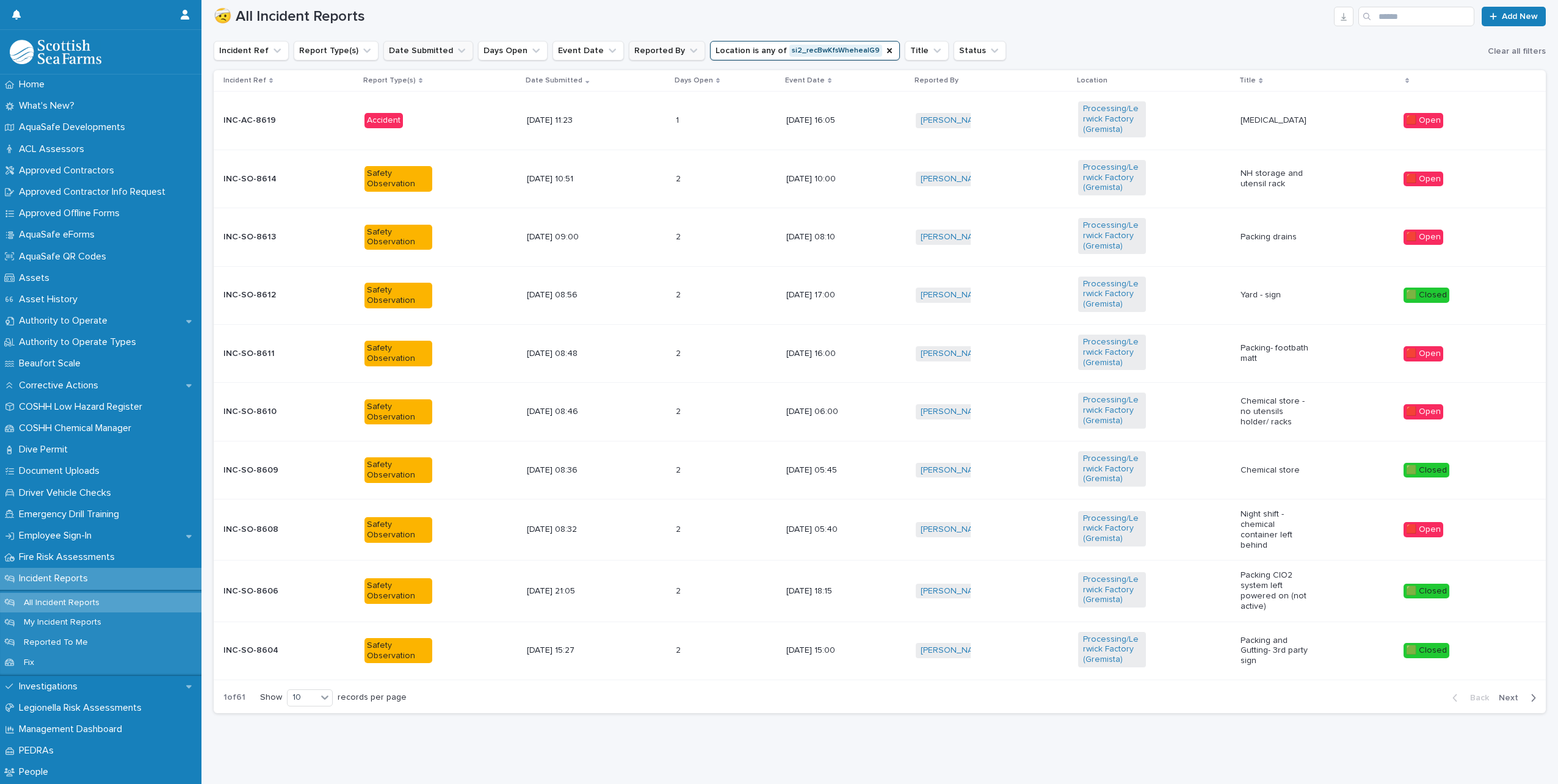
click at [1503, 693] on span "Next" at bounding box center [1511, 697] width 27 height 9
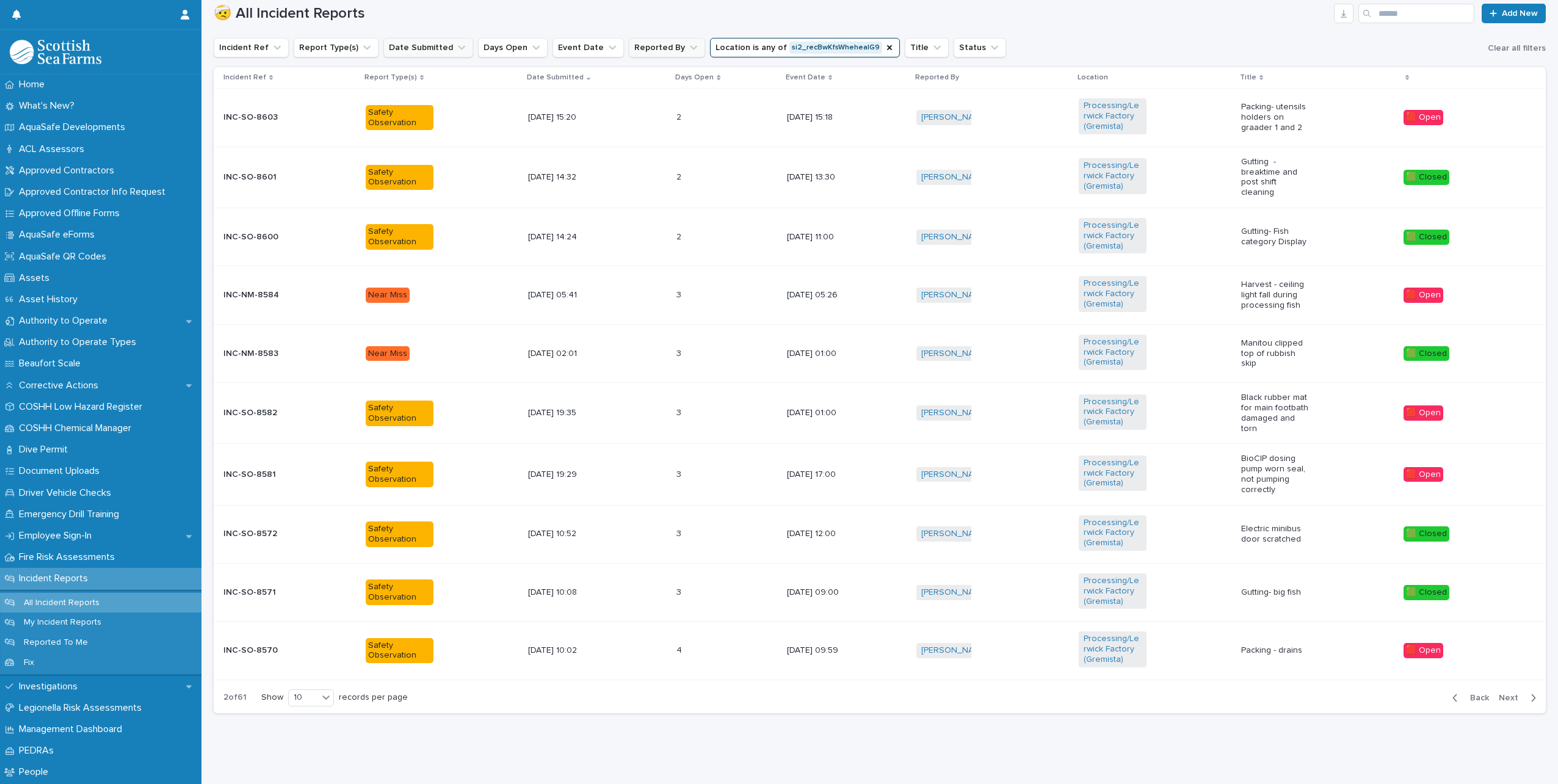
scroll to position [419, 0]
click at [1503, 693] on span "Next" at bounding box center [1511, 697] width 27 height 9
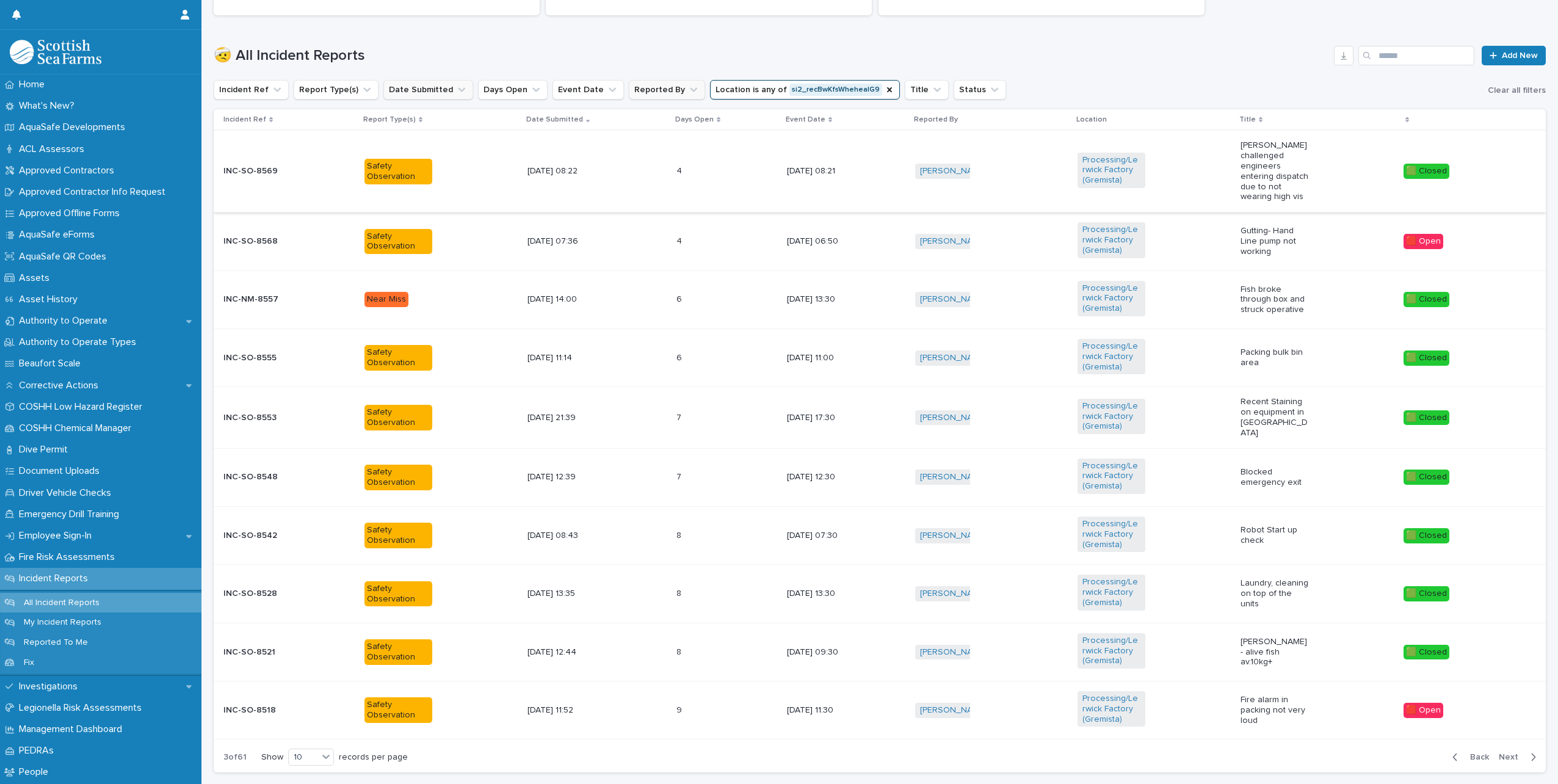
scroll to position [304, 0]
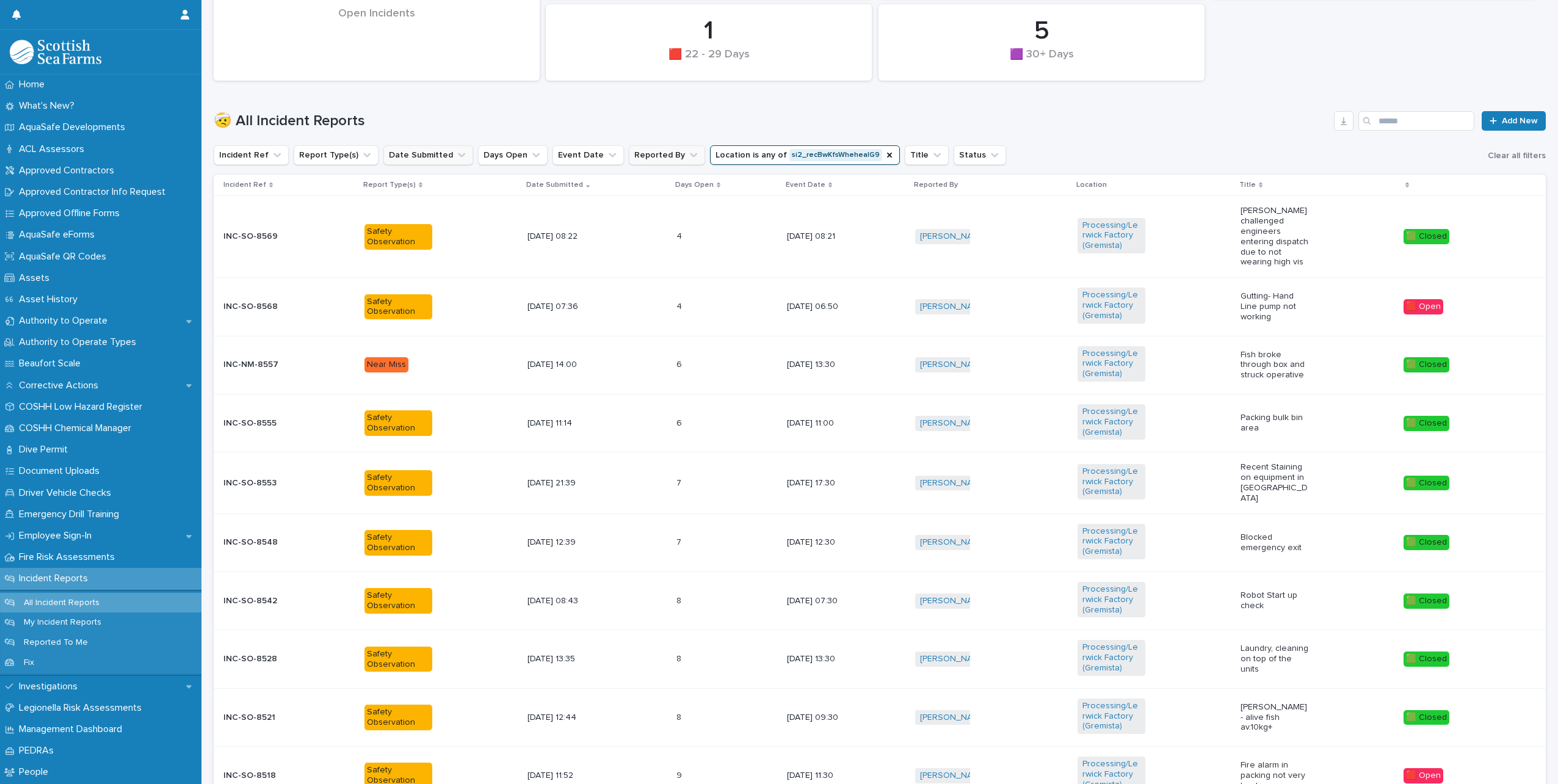
click at [865, 216] on td "[DATE] 08:21" at bounding box center [846, 237] width 128 height 82
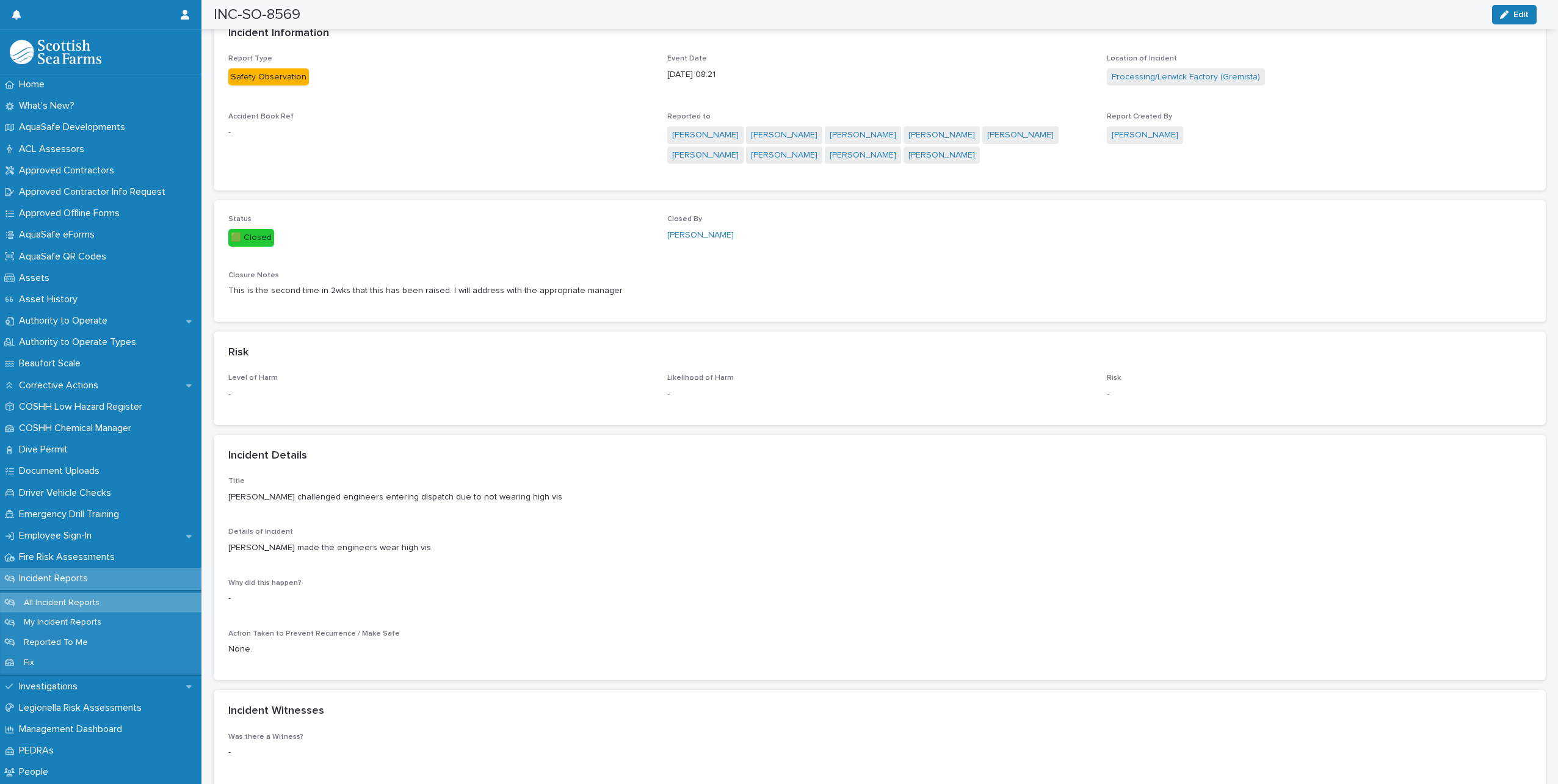
scroll to position [556, 0]
